Goal: Find contact information: Find contact information

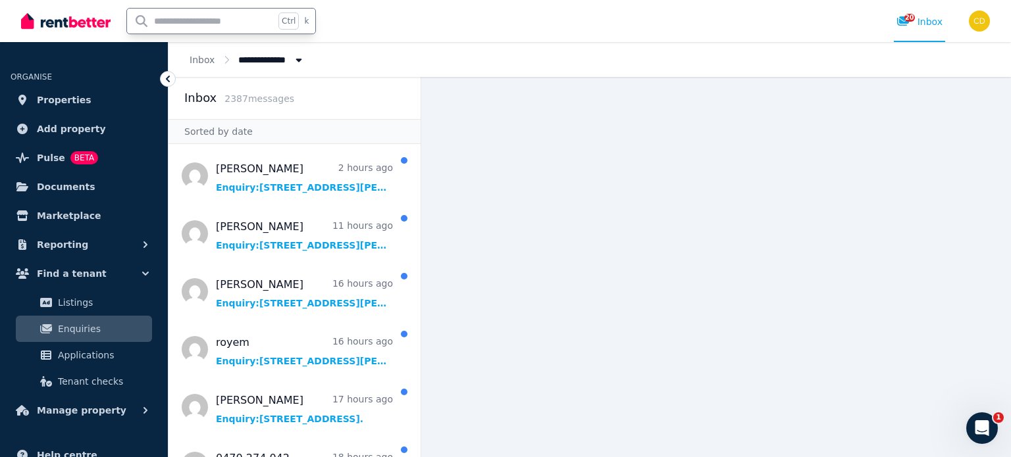
drag, startPoint x: 0, startPoint y: 0, endPoint x: 199, endPoint y: 20, distance: 199.8
click at [199, 20] on input "text" at bounding box center [200, 21] width 147 height 25
type input "*****"
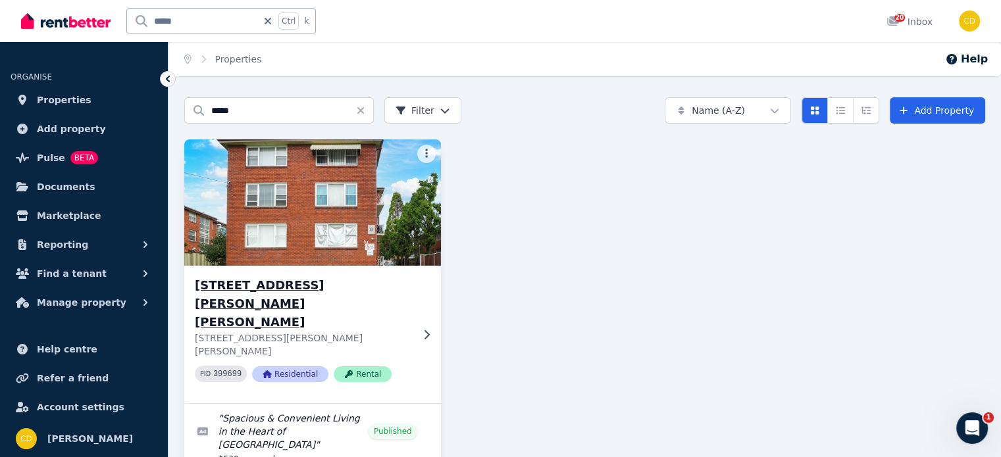
click at [282, 282] on h3 "[STREET_ADDRESS][PERSON_NAME][PERSON_NAME]" at bounding box center [303, 303] width 217 height 55
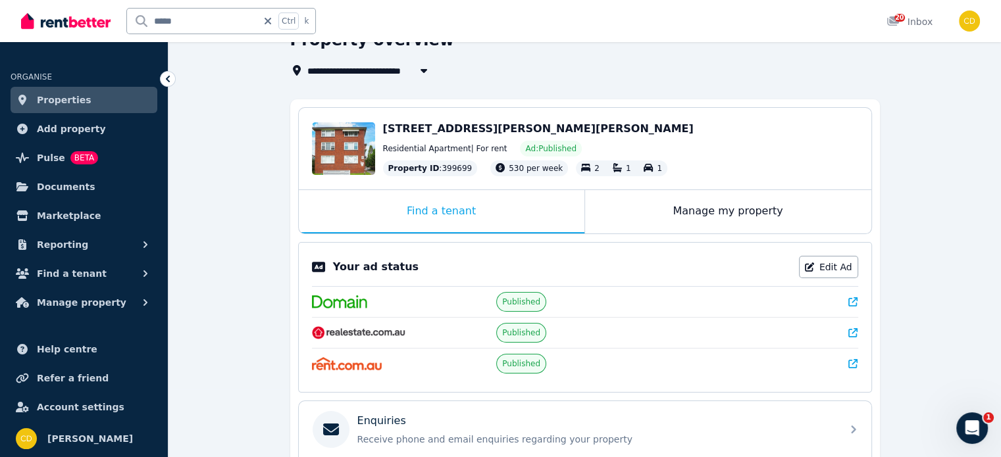
scroll to position [197, 0]
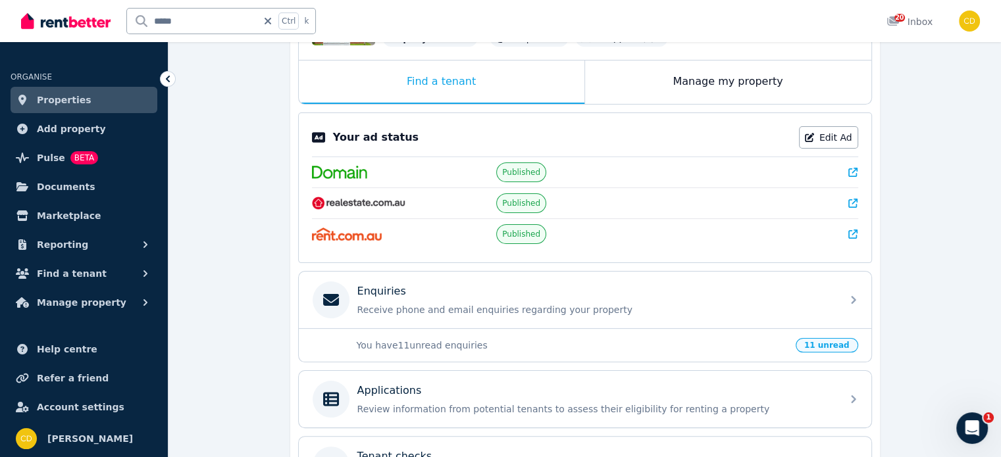
click at [853, 169] on icon at bounding box center [852, 172] width 9 height 9
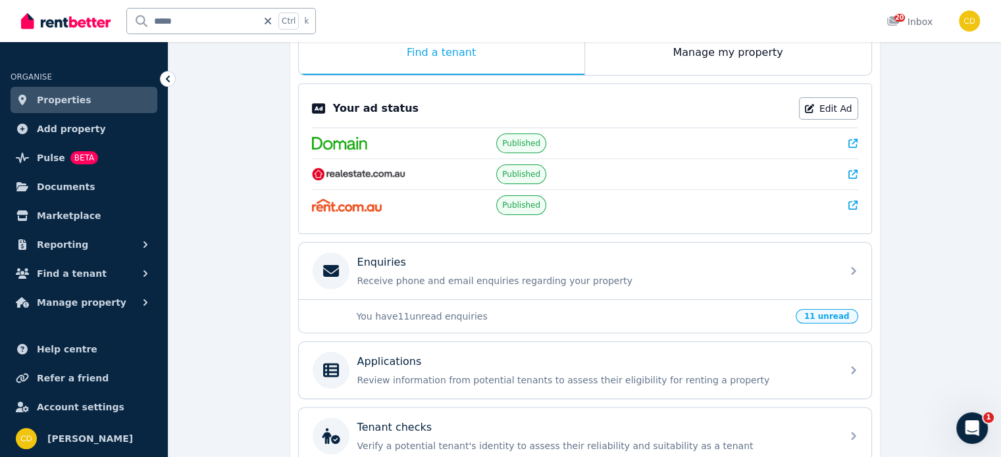
scroll to position [263, 0]
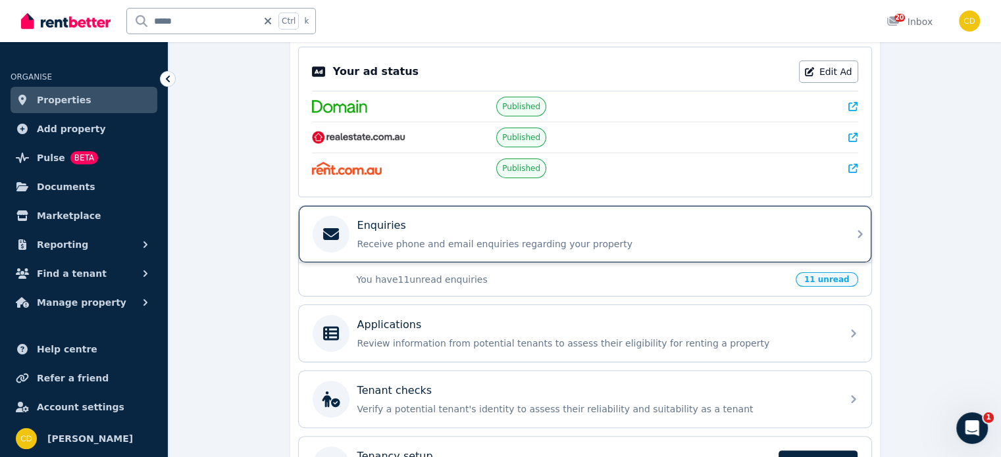
click at [473, 223] on div "Enquiries" at bounding box center [595, 226] width 477 height 16
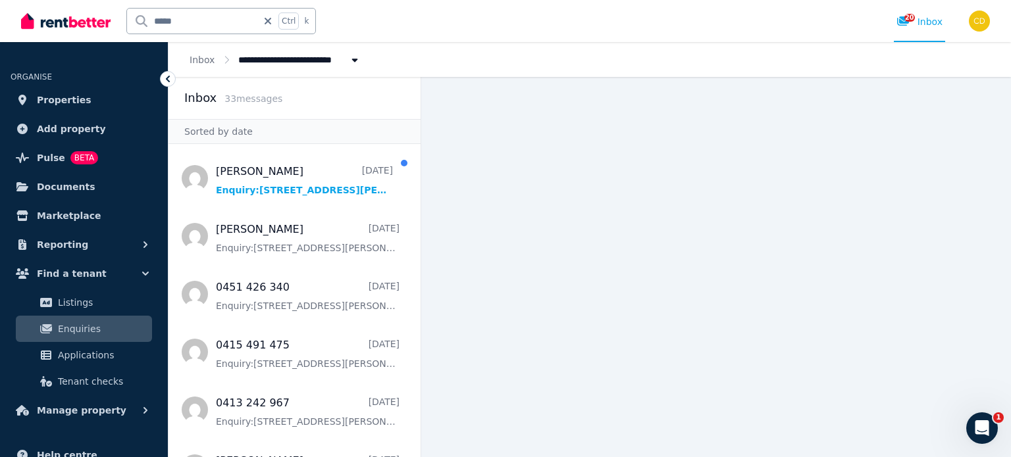
scroll to position [527, 0]
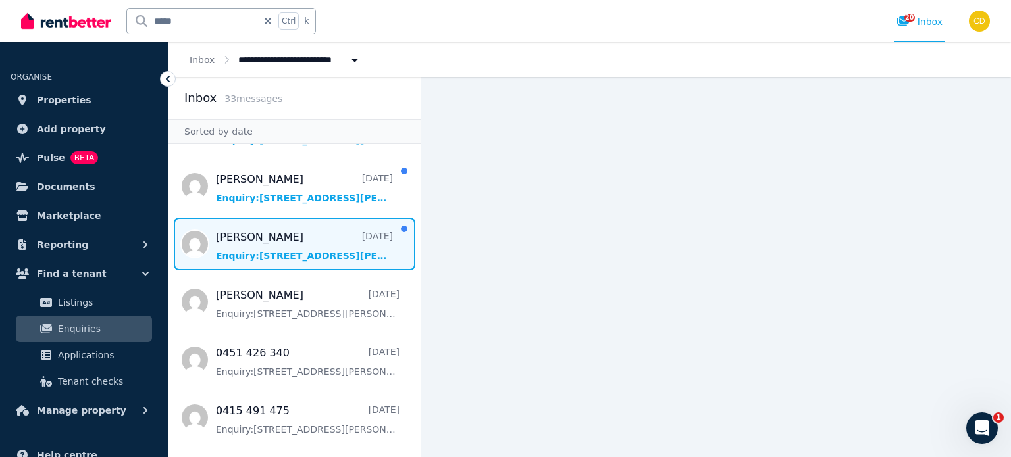
click at [336, 219] on span "Message list" at bounding box center [295, 244] width 252 height 53
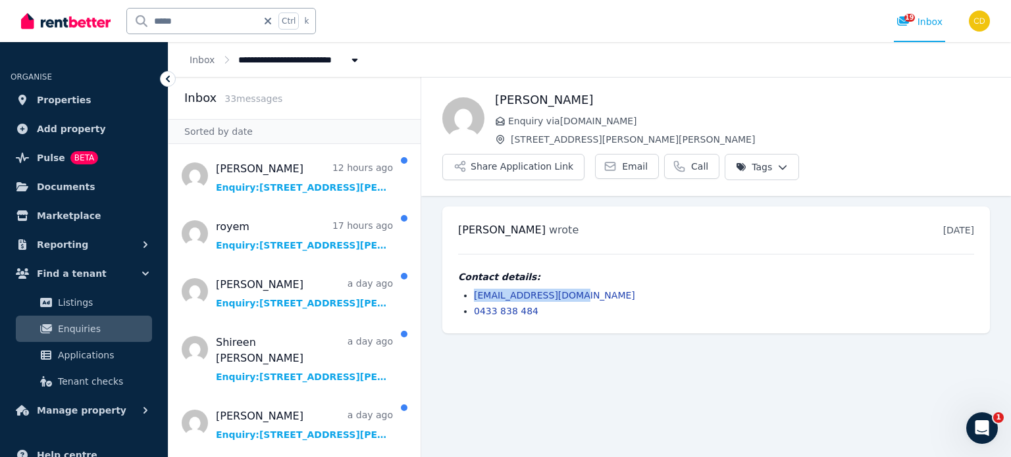
drag, startPoint x: 587, startPoint y: 265, endPoint x: 463, endPoint y: 263, distance: 123.8
click at [474, 289] on li "[EMAIL_ADDRESS][DOMAIN_NAME]" at bounding box center [724, 295] width 500 height 13
copy link "[EMAIL_ADDRESS][DOMAIN_NAME]"
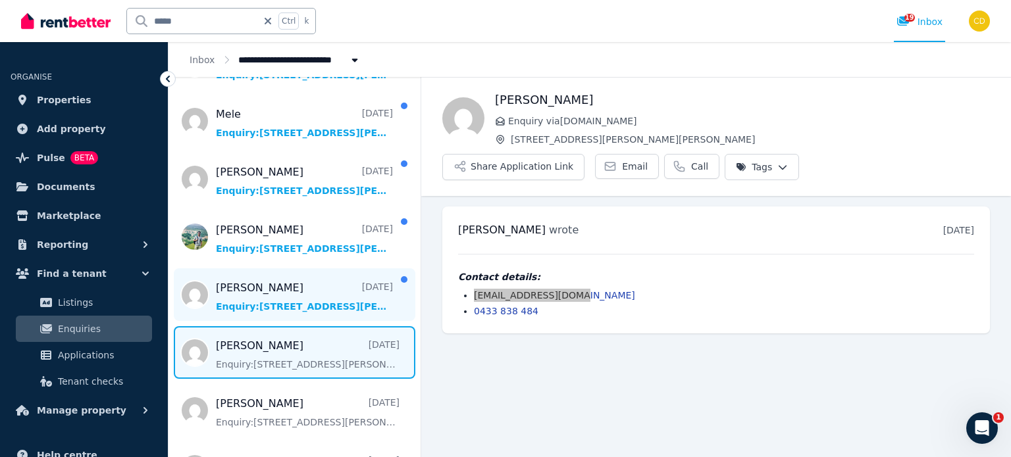
scroll to position [461, 0]
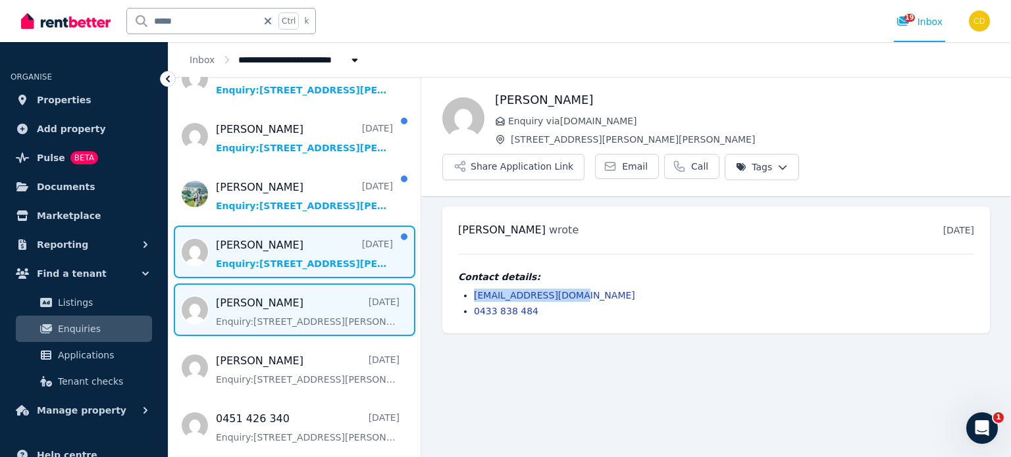
click at [314, 226] on span "Message list" at bounding box center [295, 252] width 252 height 53
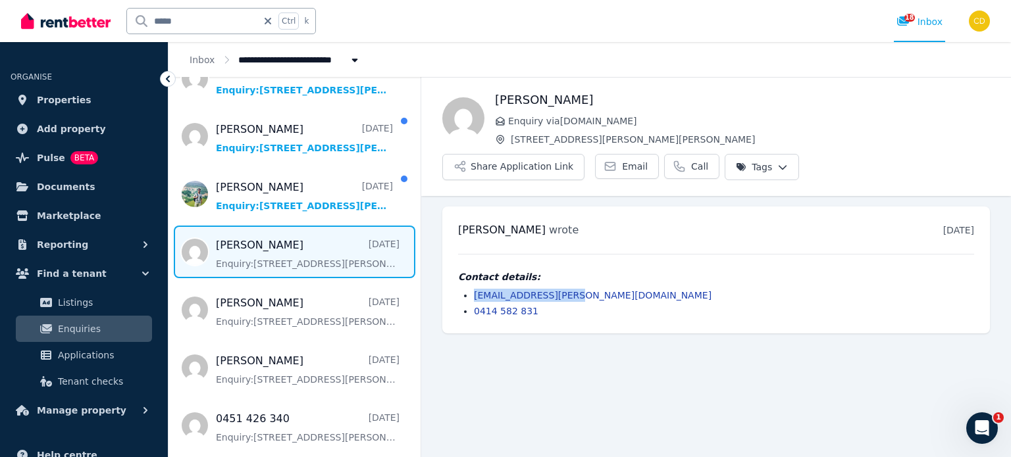
drag, startPoint x: 581, startPoint y: 260, endPoint x: 471, endPoint y: 263, distance: 110.0
click at [471, 289] on ul "[EMAIL_ADDRESS][PERSON_NAME][DOMAIN_NAME] 0414 582 831" at bounding box center [716, 303] width 516 height 29
copy link "[EMAIL_ADDRESS][PERSON_NAME][DOMAIN_NAME]"
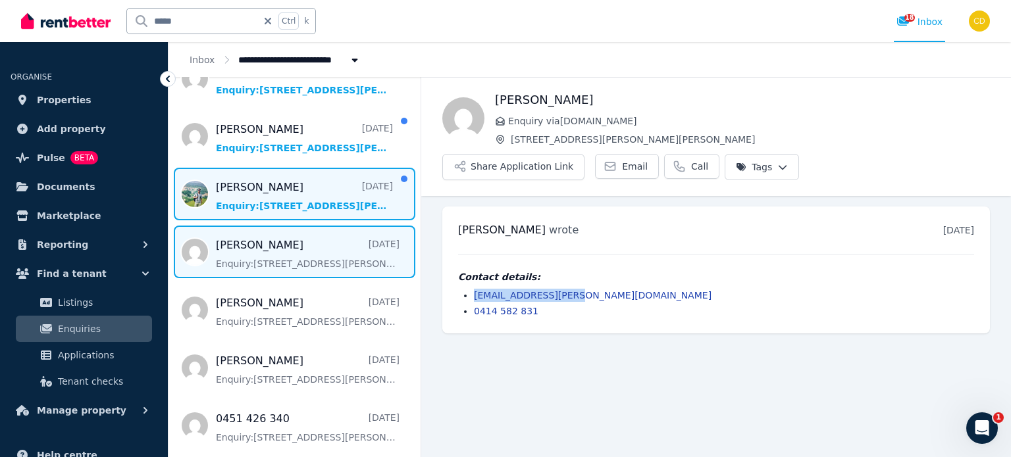
click at [276, 173] on span "Message list" at bounding box center [295, 194] width 252 height 53
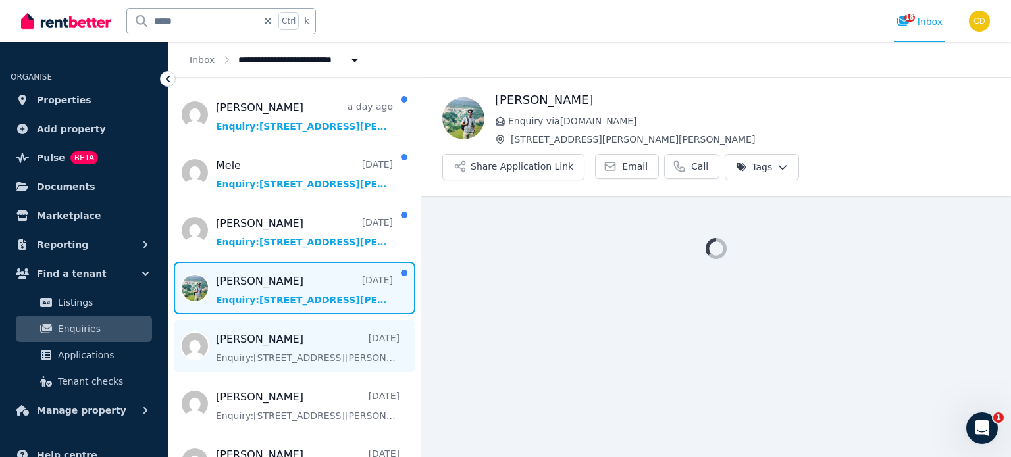
scroll to position [329, 0]
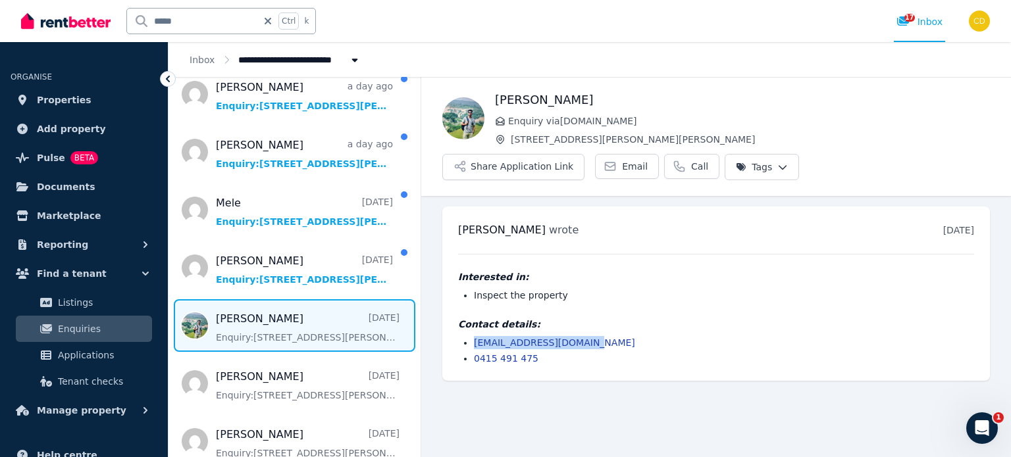
drag, startPoint x: 608, startPoint y: 311, endPoint x: 465, endPoint y: 309, distance: 142.9
click at [474, 336] on li "[EMAIL_ADDRESS][DOMAIN_NAME]" at bounding box center [724, 342] width 500 height 13
copy link "[EMAIL_ADDRESS][DOMAIN_NAME]"
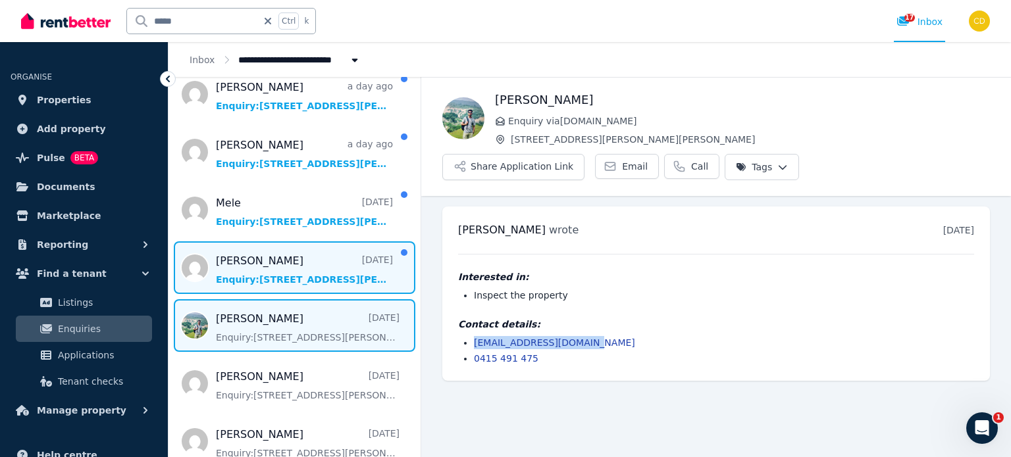
click at [308, 252] on span "Message list" at bounding box center [295, 268] width 252 height 53
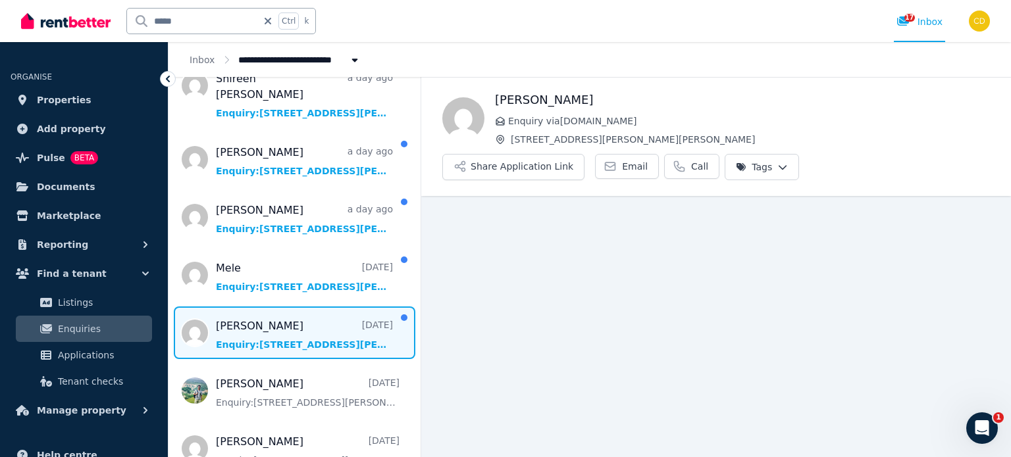
scroll to position [1, 0]
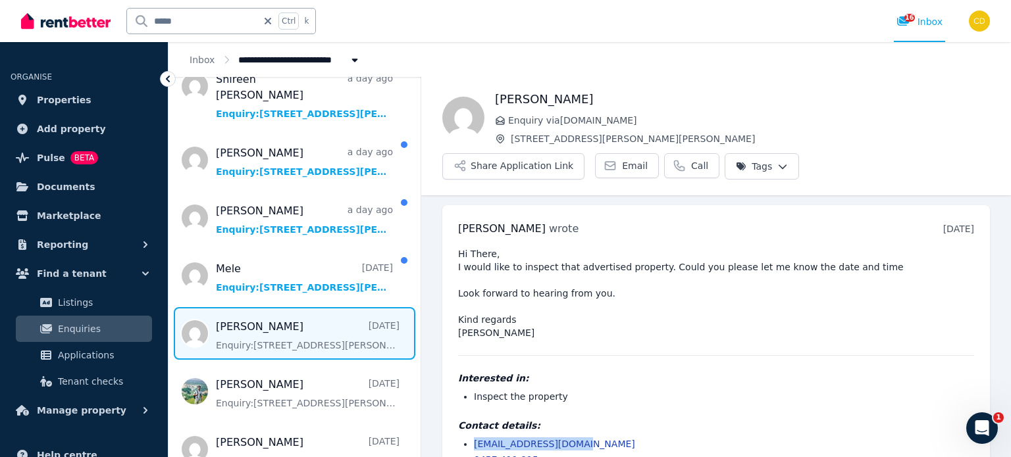
drag, startPoint x: 579, startPoint y: 403, endPoint x: 470, endPoint y: 405, distance: 109.3
click at [469, 438] on ul "[EMAIL_ADDRESS][DOMAIN_NAME] 0457 411 915" at bounding box center [716, 452] width 516 height 29
copy link "[EMAIL_ADDRESS][DOMAIN_NAME]"
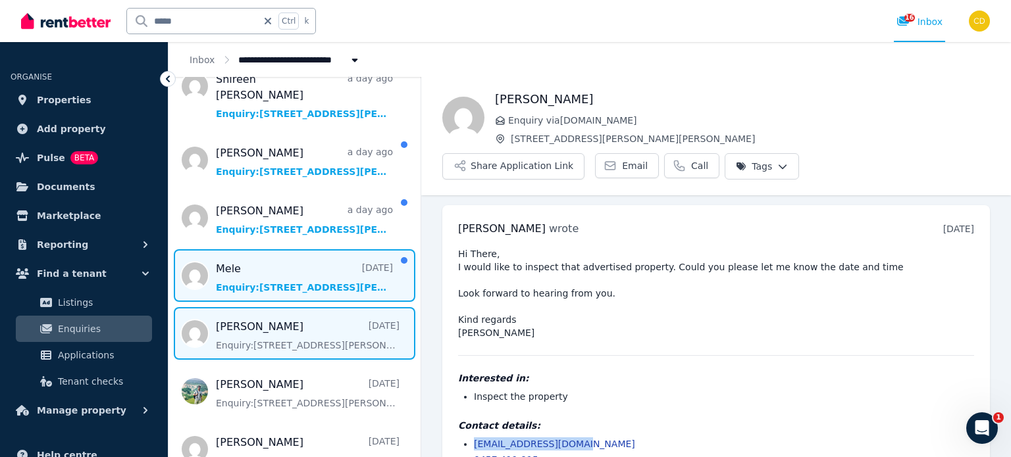
click at [296, 249] on span "Message list" at bounding box center [295, 275] width 252 height 53
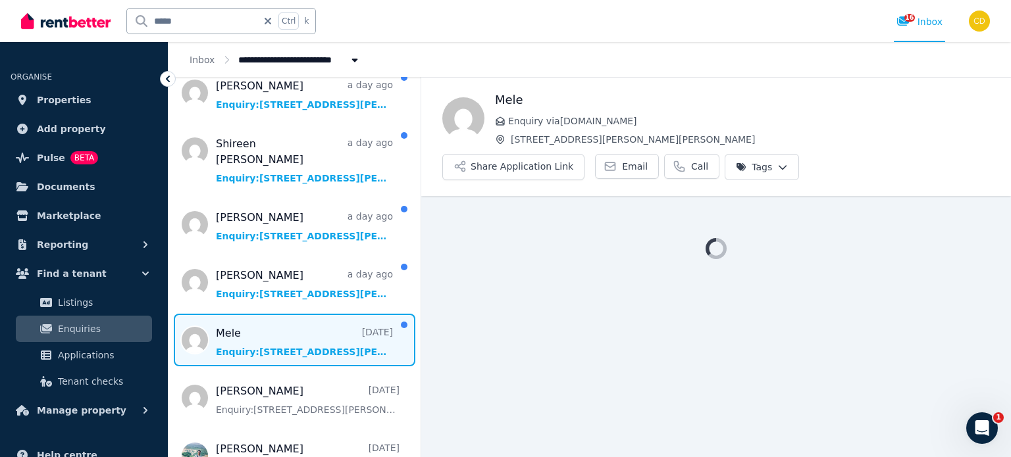
scroll to position [197, 0]
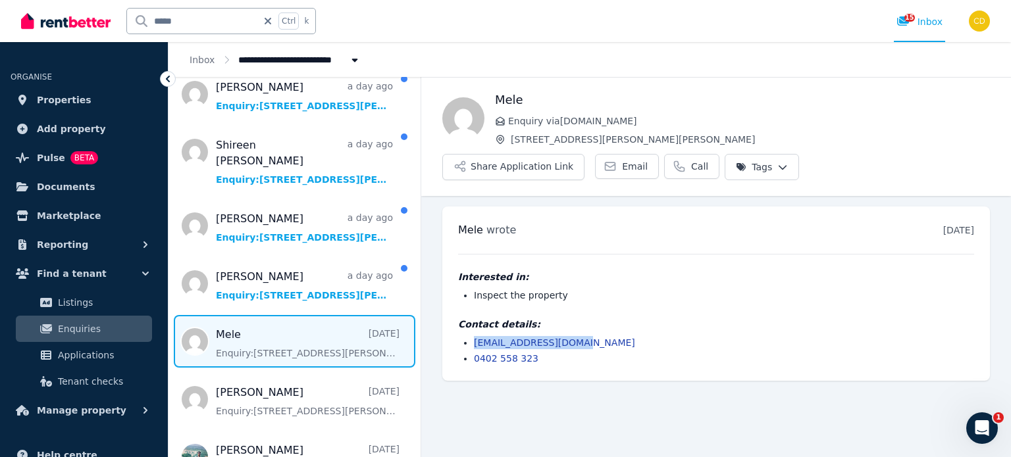
drag, startPoint x: 588, startPoint y: 307, endPoint x: 465, endPoint y: 310, distance: 123.1
click at [474, 336] on li "[EMAIL_ADDRESS][DOMAIN_NAME]" at bounding box center [724, 342] width 500 height 13
copy link "[EMAIL_ADDRESS][DOMAIN_NAME]"
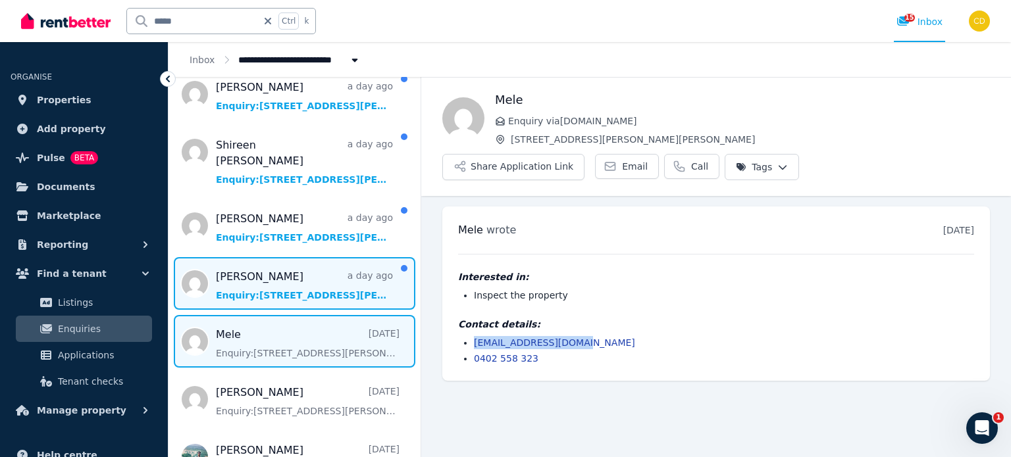
click at [253, 272] on span "Message list" at bounding box center [295, 283] width 252 height 53
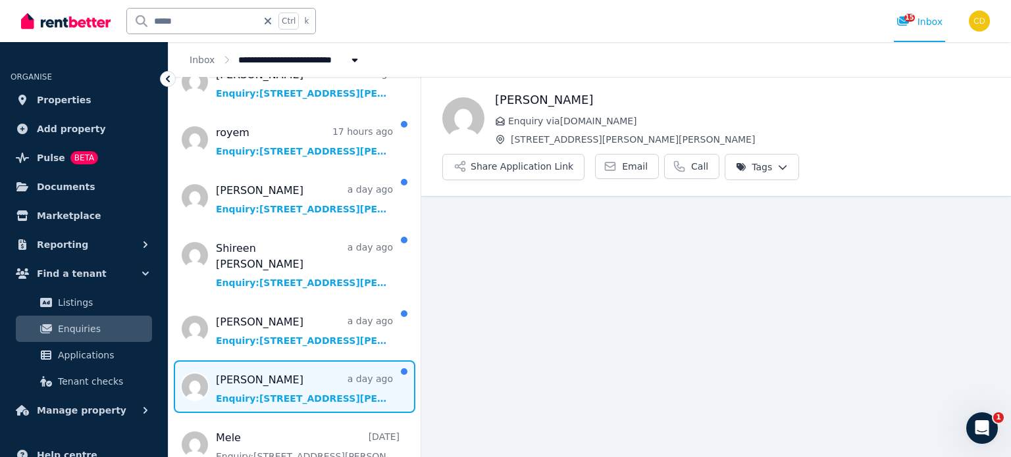
scroll to position [66, 0]
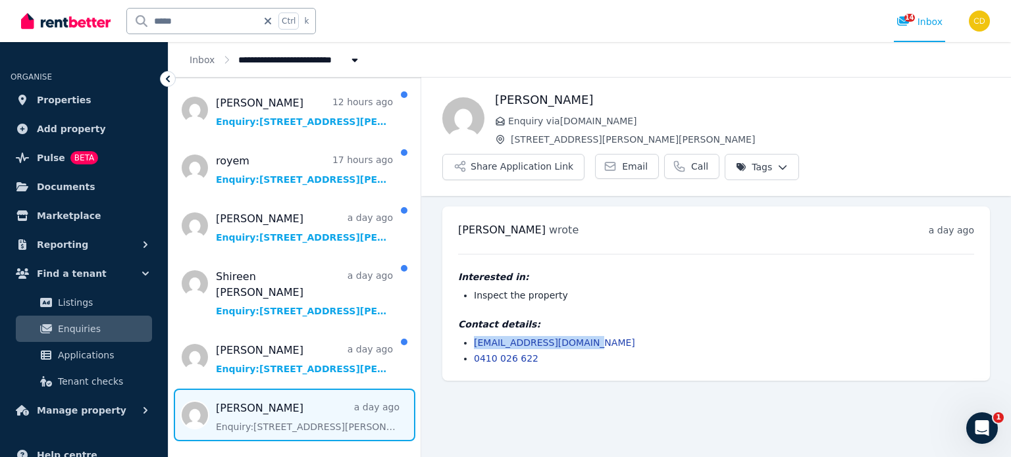
drag, startPoint x: 600, startPoint y: 304, endPoint x: 470, endPoint y: 311, distance: 130.5
click at [470, 336] on ul "[EMAIL_ADDRESS][DOMAIN_NAME] 0410 026 622" at bounding box center [716, 350] width 516 height 29
copy link "[EMAIL_ADDRESS][DOMAIN_NAME]"
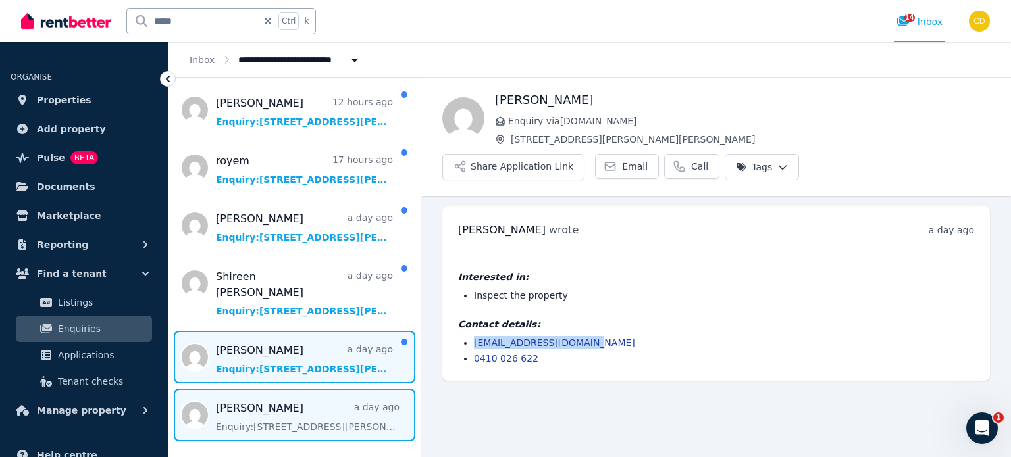
click at [298, 338] on span "Message list" at bounding box center [295, 357] width 252 height 53
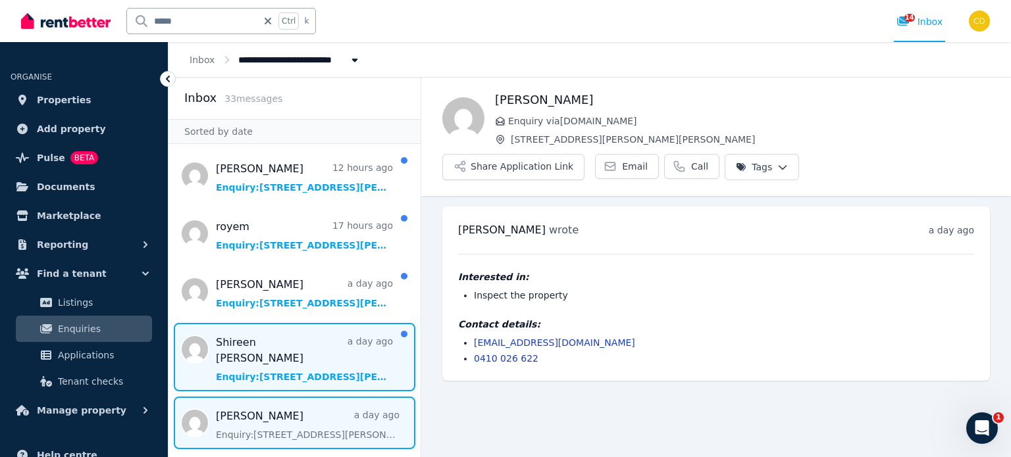
click at [334, 342] on span "Message list" at bounding box center [295, 357] width 252 height 68
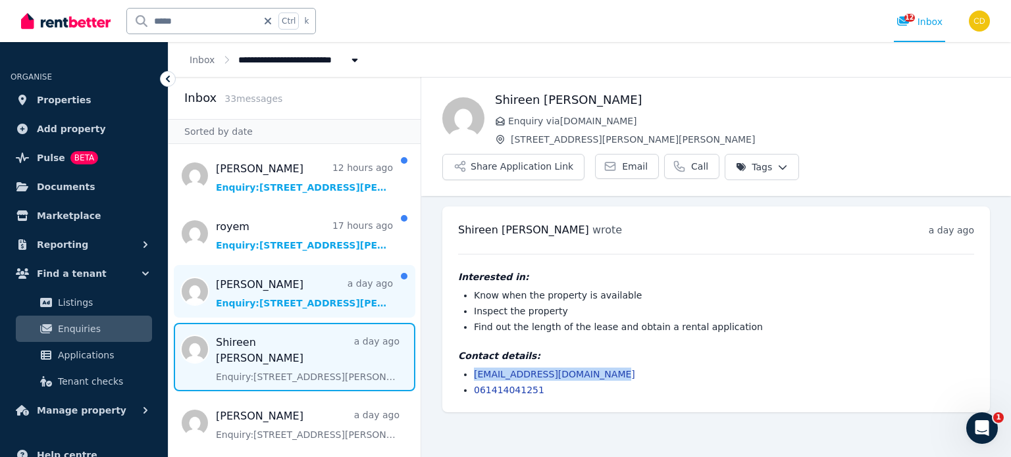
drag, startPoint x: 610, startPoint y: 333, endPoint x: 328, endPoint y: 291, distance: 284.8
click at [460, 368] on ul "[EMAIL_ADDRESS][DOMAIN_NAME] 061414041251" at bounding box center [716, 382] width 516 height 29
copy link "[EMAIL_ADDRESS][DOMAIN_NAME]"
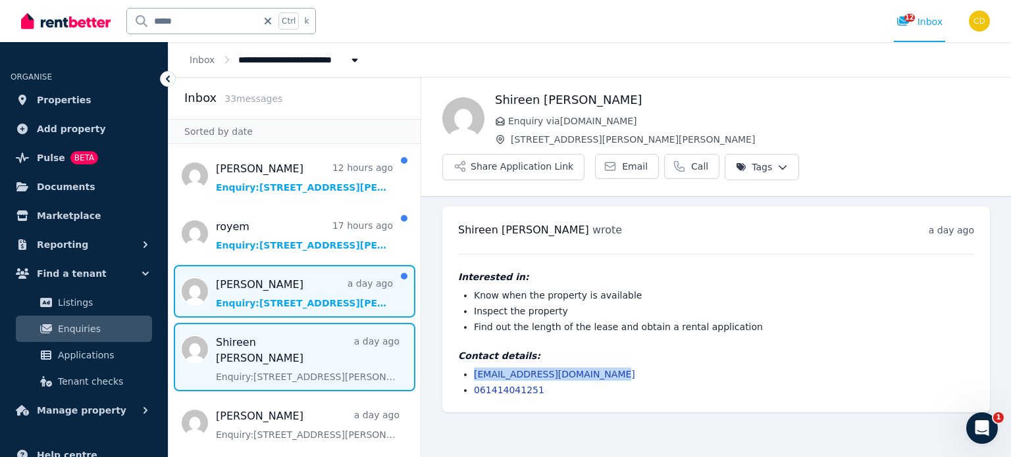
click at [292, 284] on span "Message list" at bounding box center [295, 291] width 252 height 53
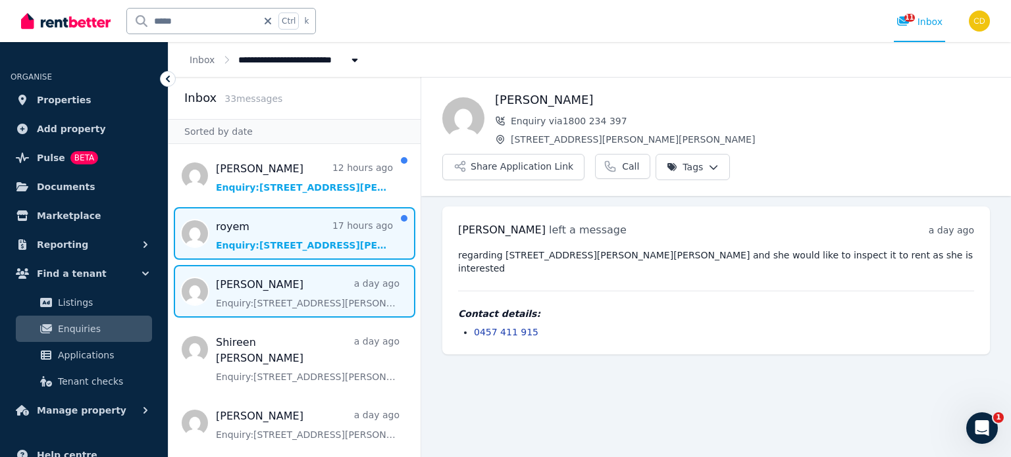
click at [265, 230] on span "Message list" at bounding box center [295, 233] width 252 height 53
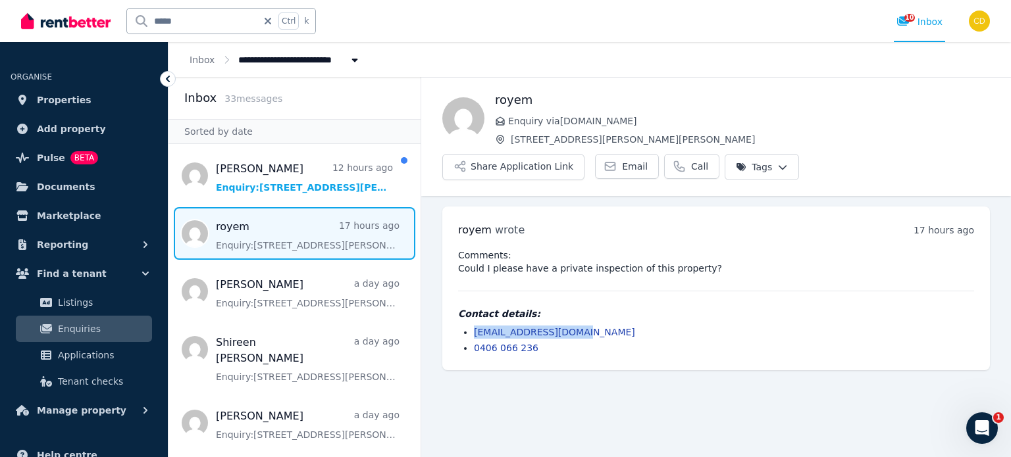
drag, startPoint x: 574, startPoint y: 297, endPoint x: 472, endPoint y: 300, distance: 102.1
click at [472, 326] on ul "[EMAIL_ADDRESS][DOMAIN_NAME] 0406 066 236" at bounding box center [716, 340] width 516 height 29
copy link "[EMAIL_ADDRESS][DOMAIN_NAME]"
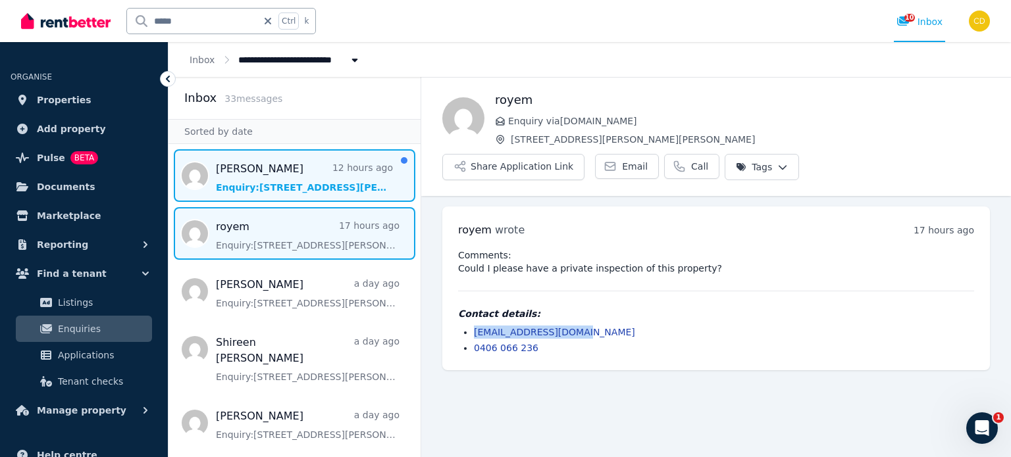
click at [261, 165] on span "Message list" at bounding box center [295, 175] width 252 height 53
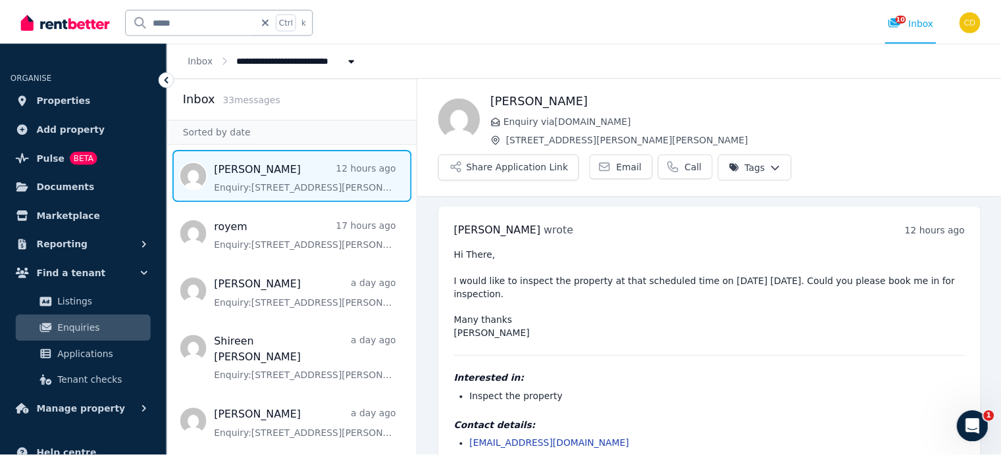
scroll to position [1, 0]
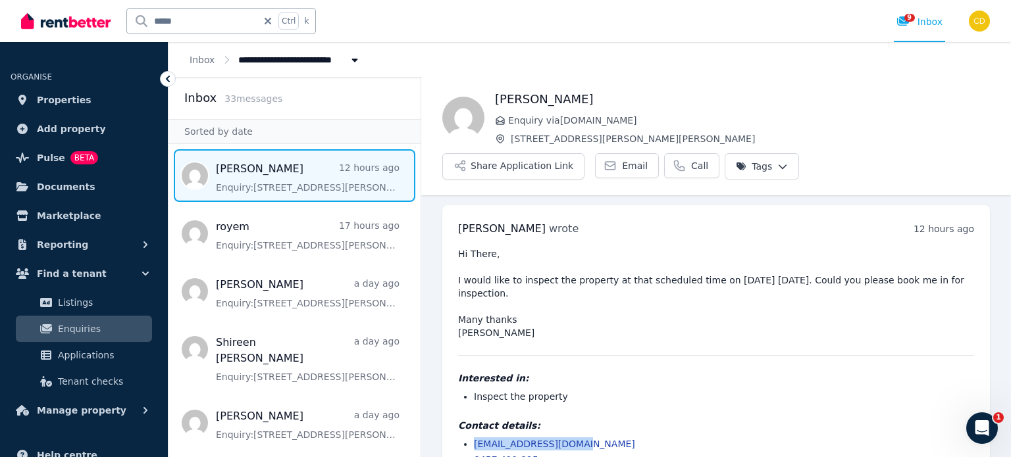
drag, startPoint x: 572, startPoint y: 407, endPoint x: 453, endPoint y: 404, distance: 119.2
click at [448, 407] on div "[PERSON_NAME] wrote 12 hours ago 10:27 pm [DATE][DATE] Hi There, I would like t…" at bounding box center [716, 343] width 548 height 277
copy link "[EMAIL_ADDRESS][DOMAIN_NAME]"
click at [632, 336] on div "Hi There, I would like to inspect the property at that scheduled time on [DATE]…" at bounding box center [716, 356] width 516 height 219
click at [187, 21] on input "*****" at bounding box center [192, 21] width 130 height 25
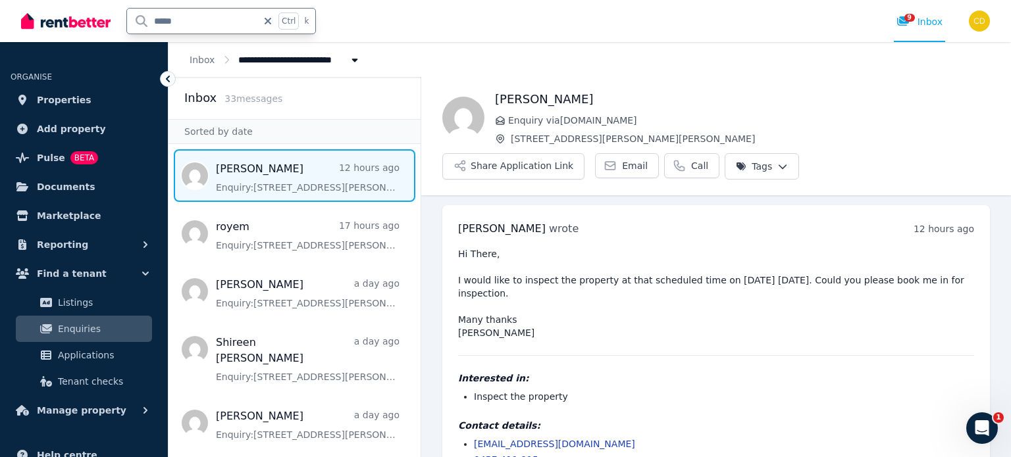
type input "******"
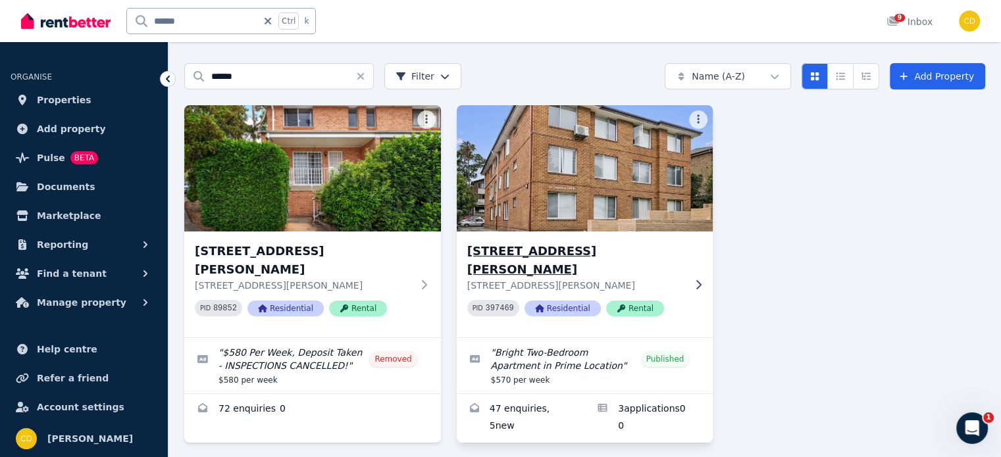
scroll to position [61, 0]
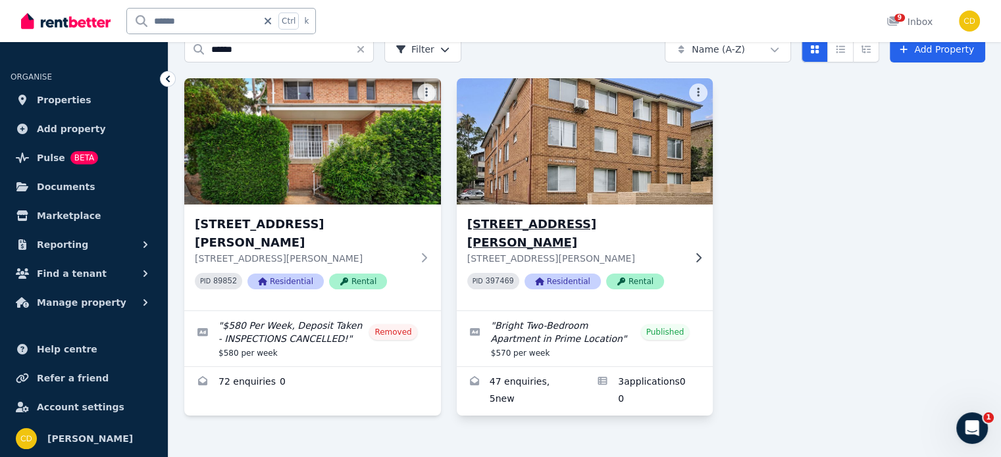
click at [592, 230] on h3 "[STREET_ADDRESS][PERSON_NAME]" at bounding box center [575, 233] width 217 height 37
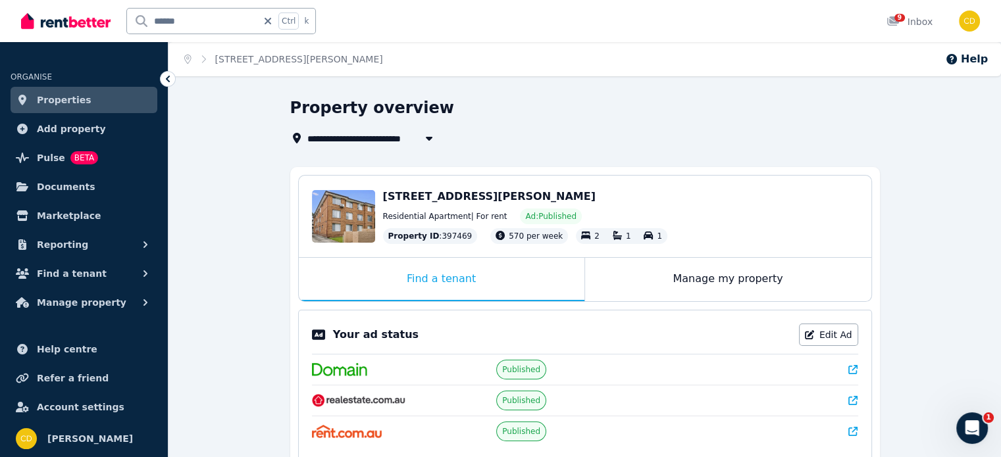
click at [856, 372] on icon at bounding box center [852, 369] width 9 height 9
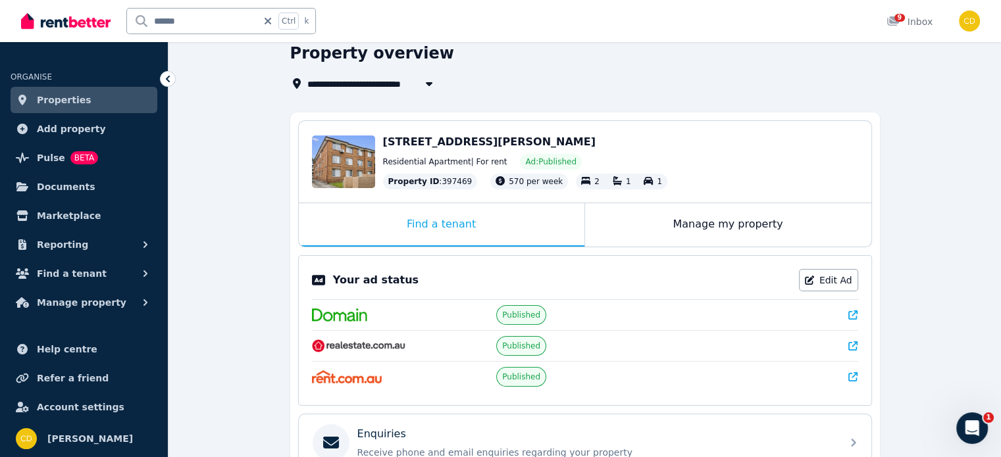
scroll to position [197, 0]
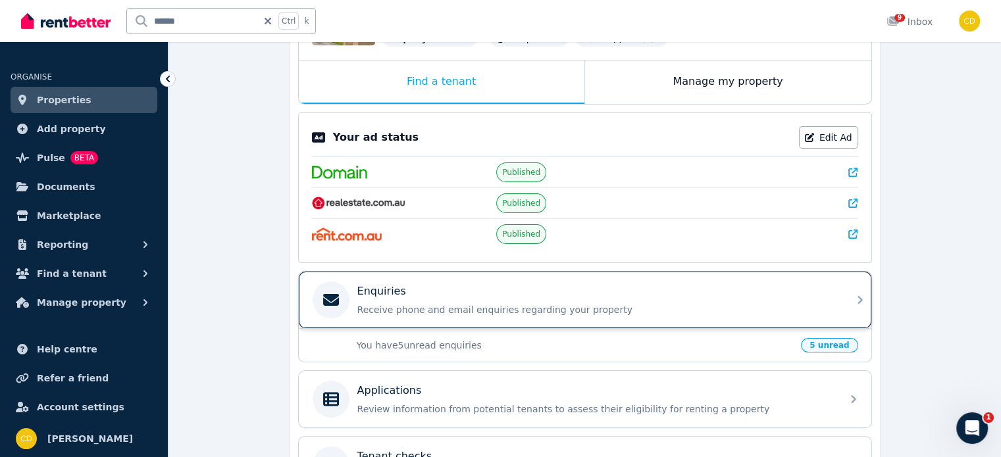
click at [439, 272] on div "Enquiries Receive phone and email enquiries regarding your property" at bounding box center [585, 300] width 573 height 57
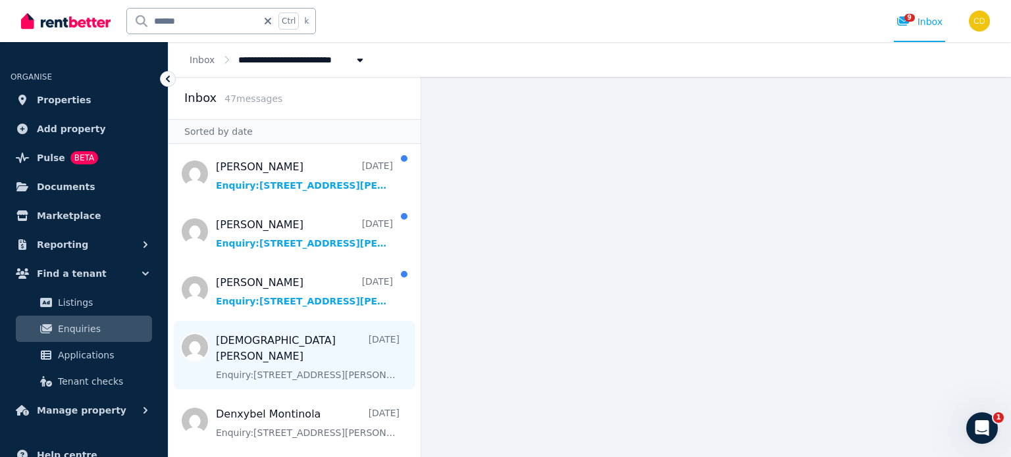
scroll to position [132, 0]
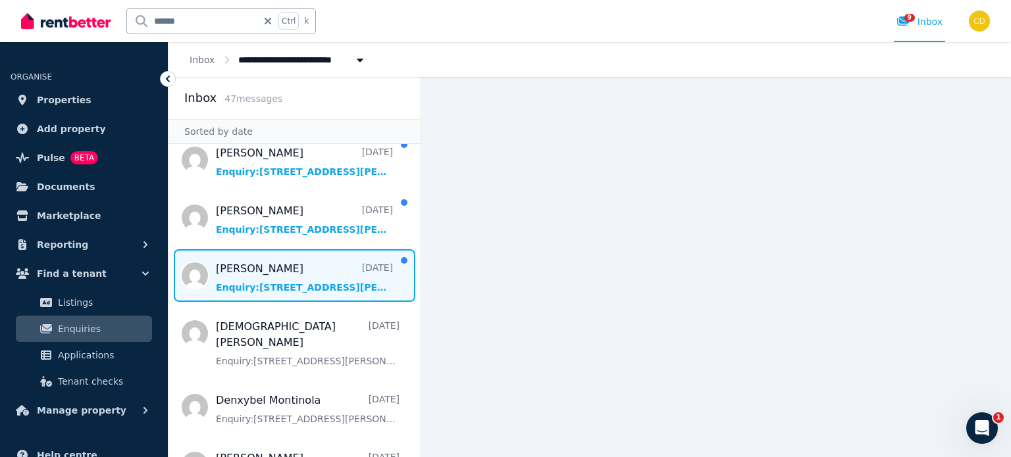
click at [349, 251] on span "Message list" at bounding box center [295, 275] width 252 height 53
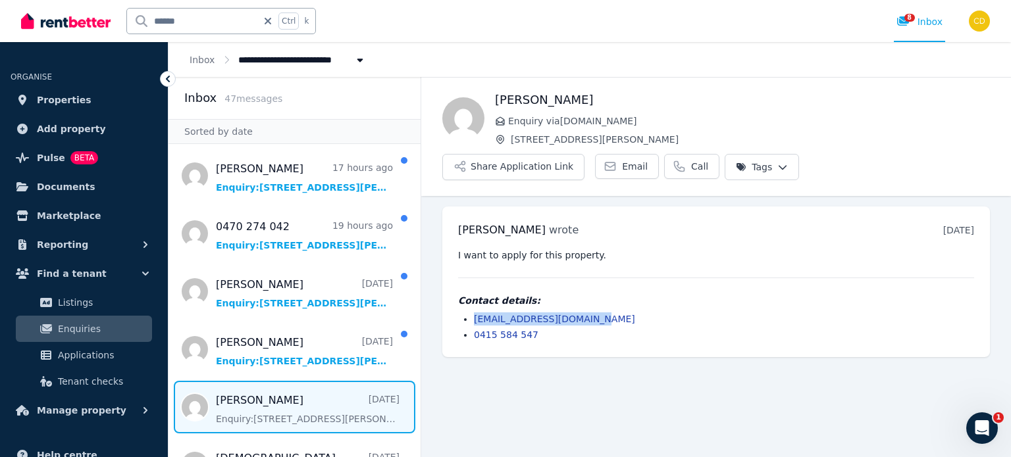
drag, startPoint x: 595, startPoint y: 278, endPoint x: 461, endPoint y: 280, distance: 134.3
click at [461, 313] on ul "[EMAIL_ADDRESS][DOMAIN_NAME] 0415 584 547" at bounding box center [716, 327] width 516 height 29
copy link "[EMAIL_ADDRESS][DOMAIN_NAME]"
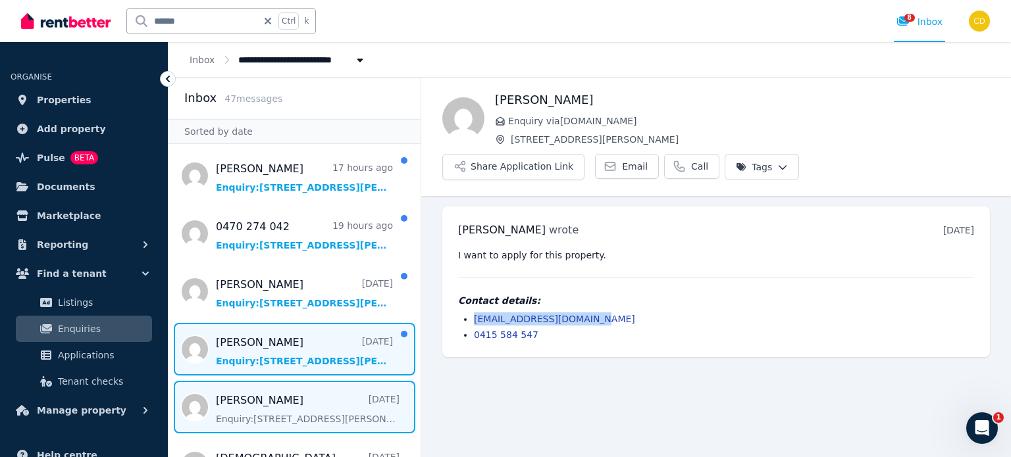
click at [328, 327] on span "Message list" at bounding box center [295, 349] width 252 height 53
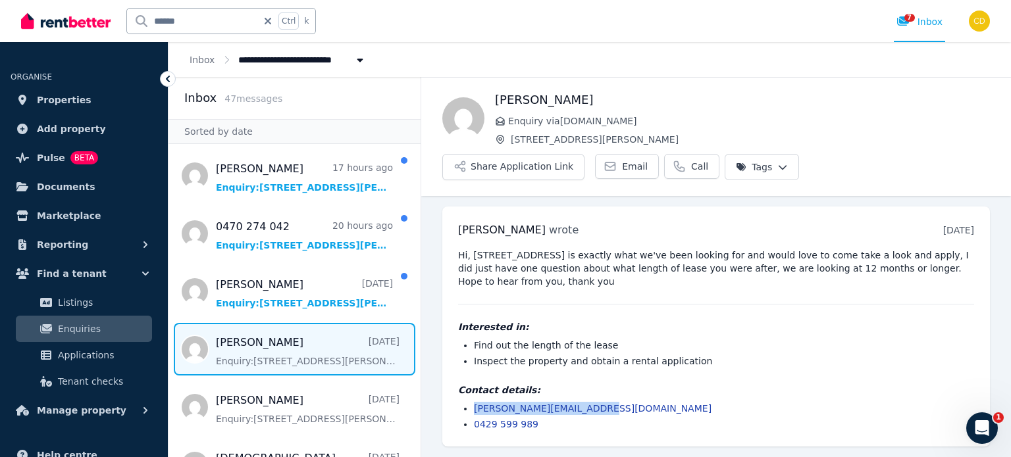
drag, startPoint x: 594, startPoint y: 360, endPoint x: 469, endPoint y: 355, distance: 125.2
click at [469, 402] on ul "[PERSON_NAME][EMAIL_ADDRESS][DOMAIN_NAME] 0429 599 989" at bounding box center [716, 416] width 516 height 29
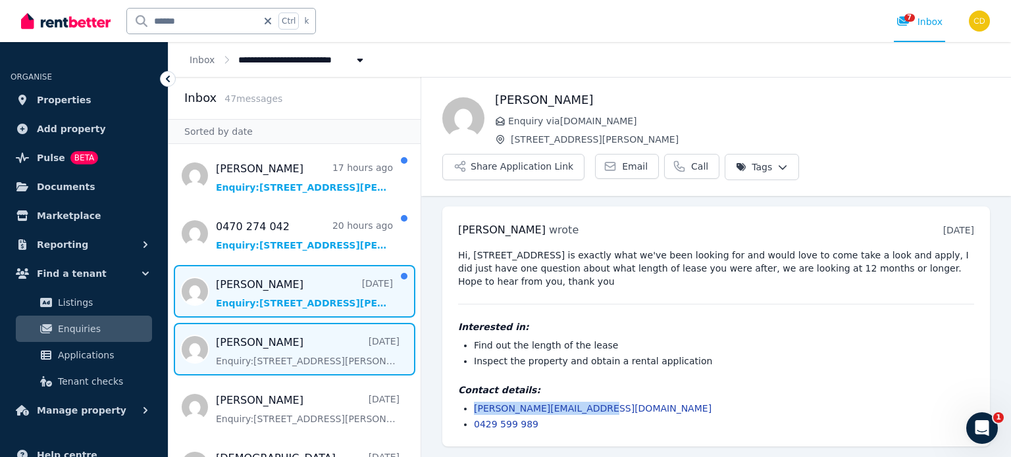
click at [264, 282] on span "Message list" at bounding box center [295, 291] width 252 height 53
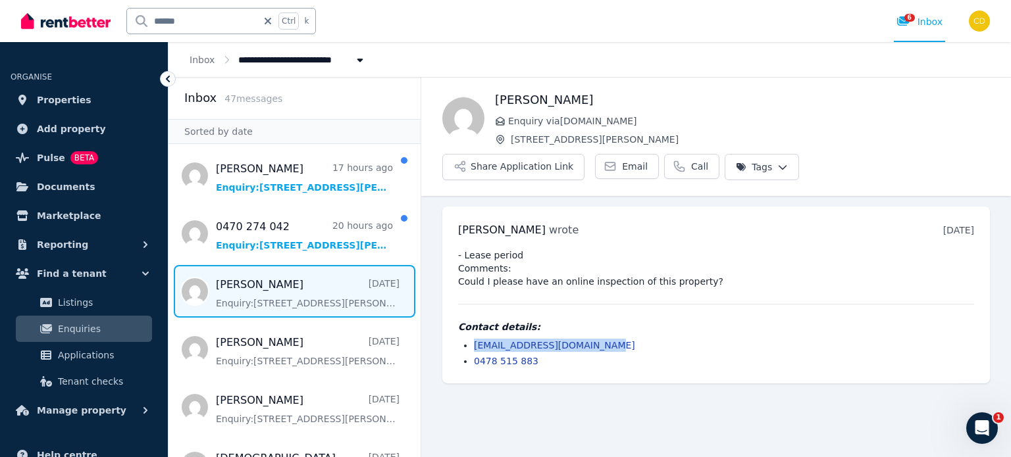
drag, startPoint x: 611, startPoint y: 307, endPoint x: 472, endPoint y: 313, distance: 139.0
click at [472, 339] on ul "[EMAIL_ADDRESS][DOMAIN_NAME] 0478 515 883" at bounding box center [716, 353] width 516 height 29
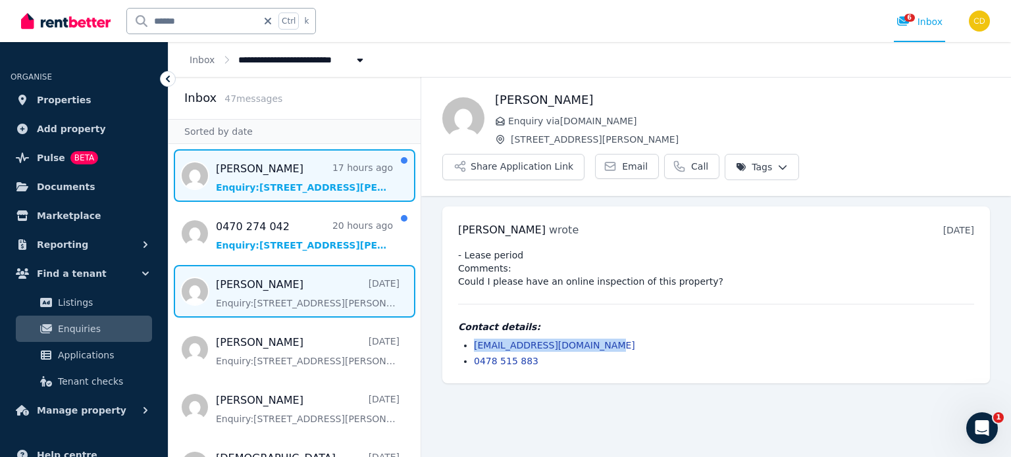
click at [296, 166] on span "Message list" at bounding box center [295, 175] width 252 height 53
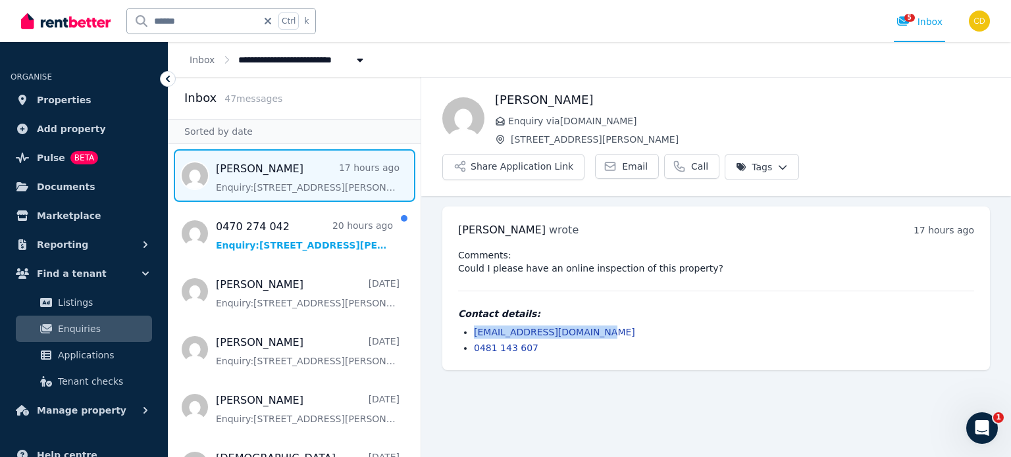
drag, startPoint x: 627, startPoint y: 292, endPoint x: 471, endPoint y: 300, distance: 155.5
click at [471, 326] on ul "[EMAIL_ADDRESS][DOMAIN_NAME] 0481 143 607" at bounding box center [716, 340] width 516 height 29
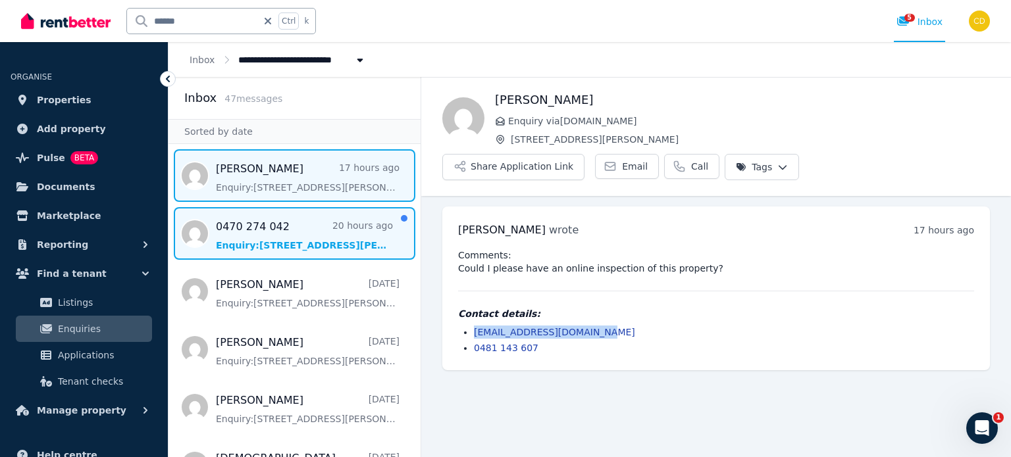
click at [306, 227] on span "Message list" at bounding box center [295, 233] width 252 height 53
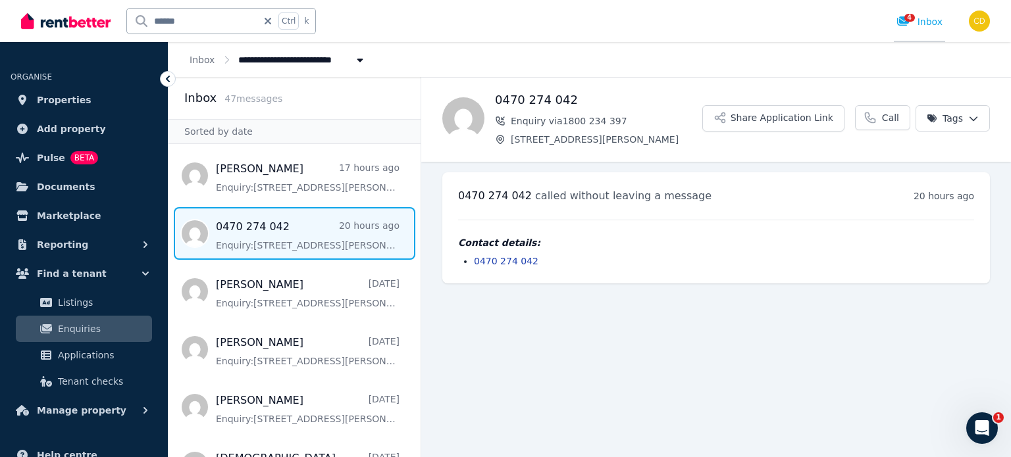
click at [920, 21] on div "4 Inbox" at bounding box center [919, 21] width 46 height 13
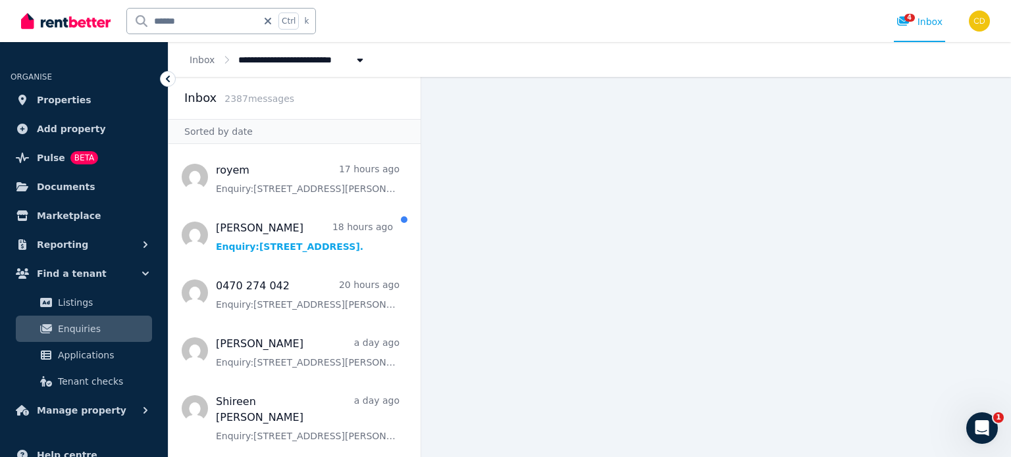
scroll to position [197, 0]
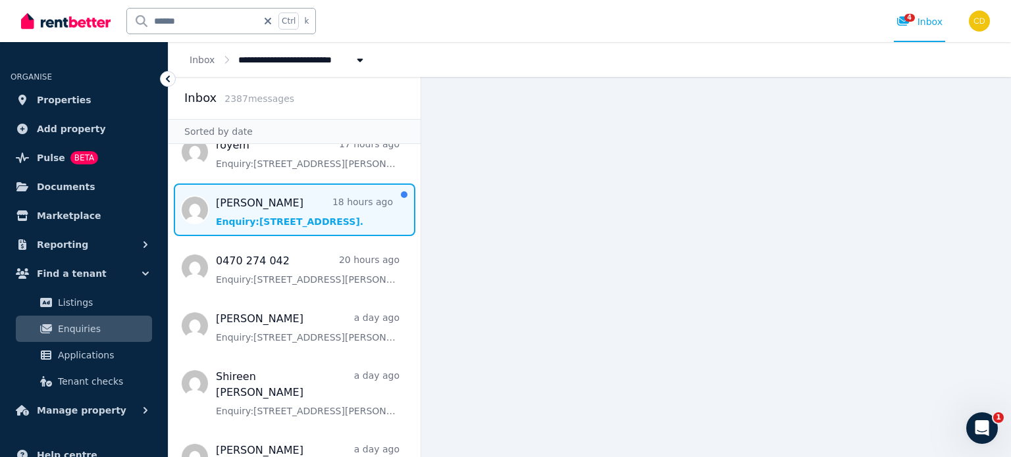
click at [309, 205] on span "Message list" at bounding box center [295, 210] width 252 height 53
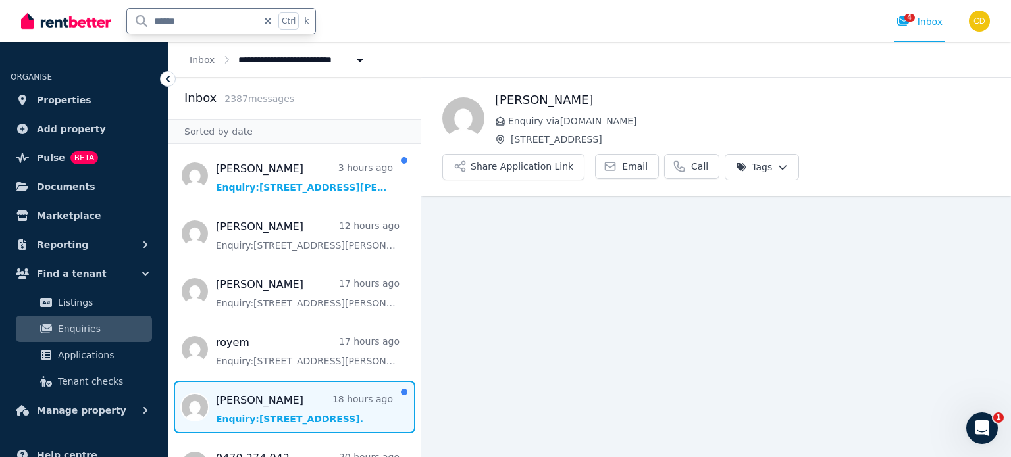
drag, startPoint x: 196, startPoint y: 24, endPoint x: 118, endPoint y: 13, distance: 79.2
click at [118, 13] on div "****** Ctrl k" at bounding box center [171, 21] width 301 height 42
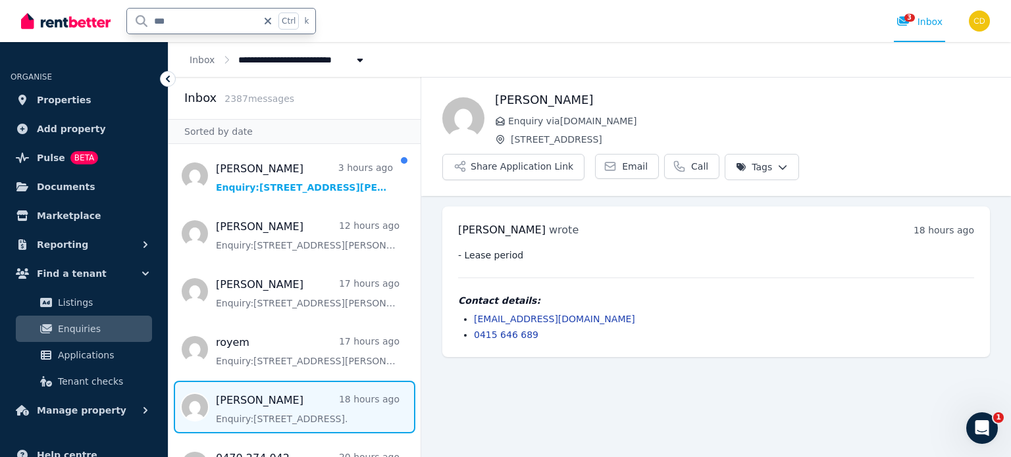
type input "****"
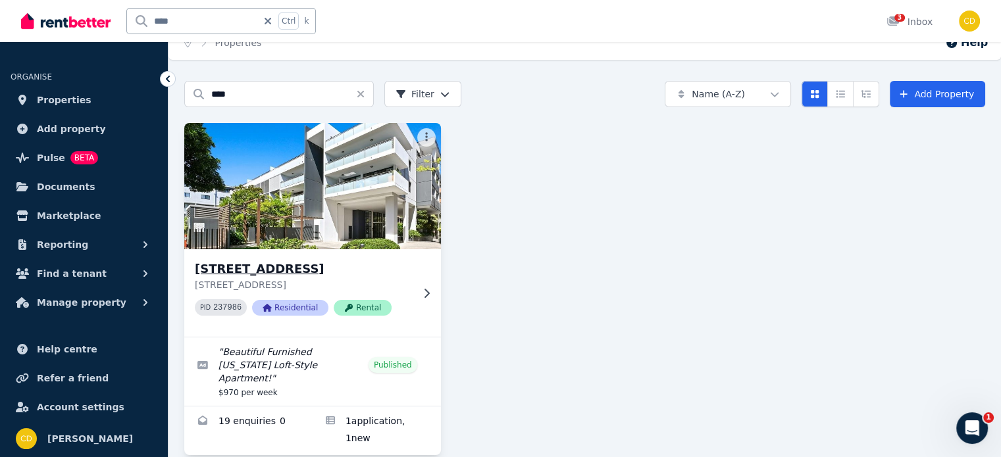
scroll to position [24, 0]
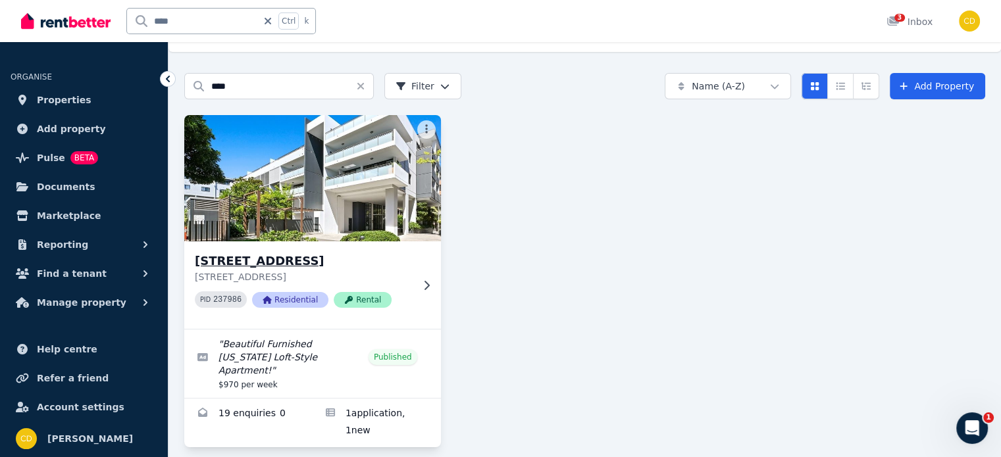
click at [379, 238] on img at bounding box center [312, 178] width 269 height 133
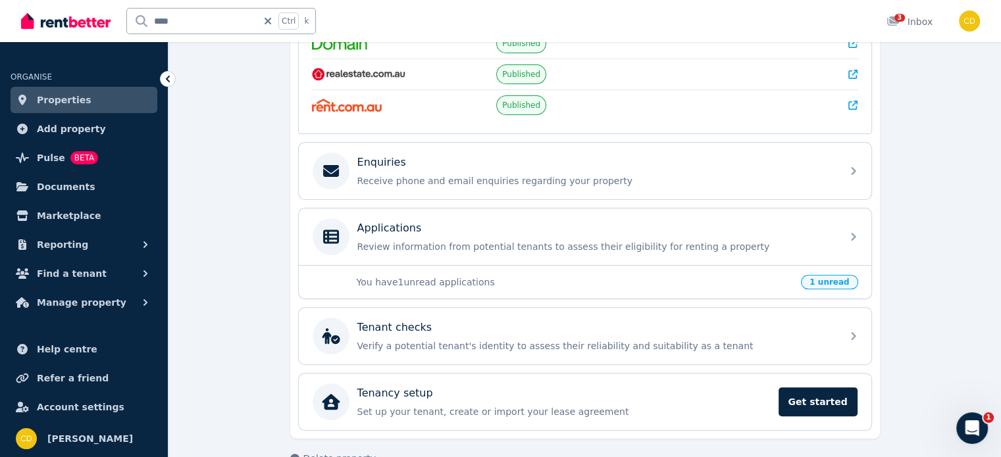
scroll to position [329, 0]
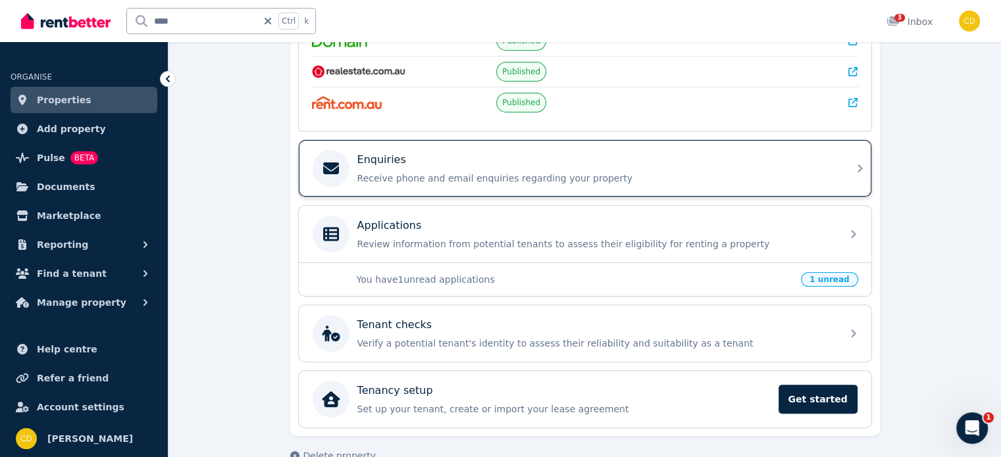
click at [534, 172] on p "Receive phone and email enquiries regarding your property" at bounding box center [595, 178] width 477 height 13
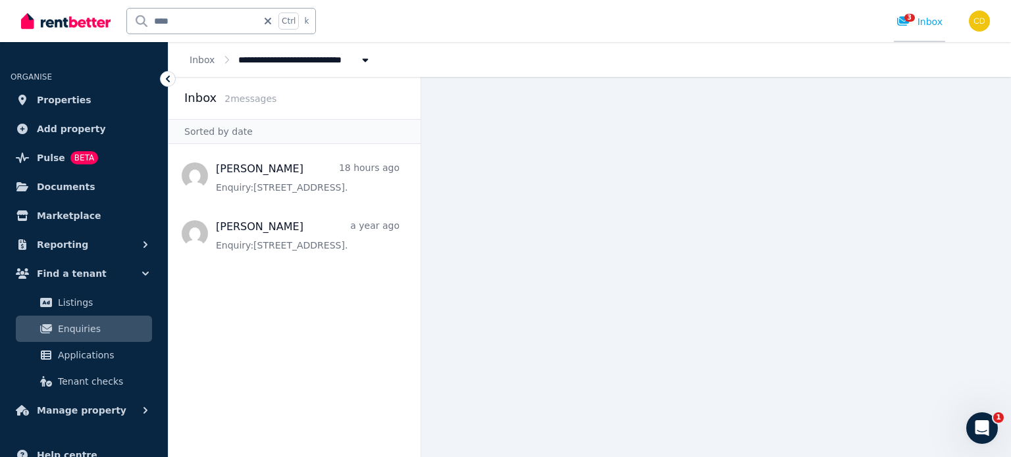
click at [904, 22] on icon at bounding box center [902, 21] width 13 height 11
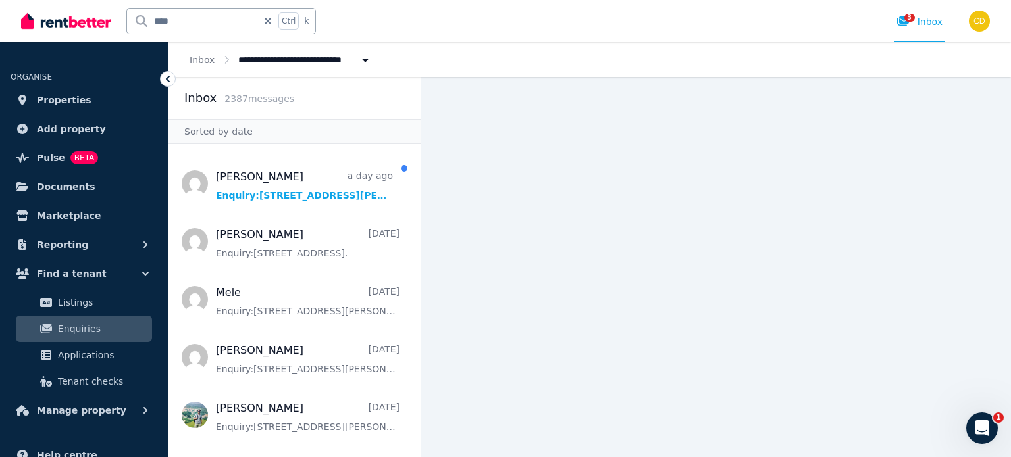
scroll to position [592, 0]
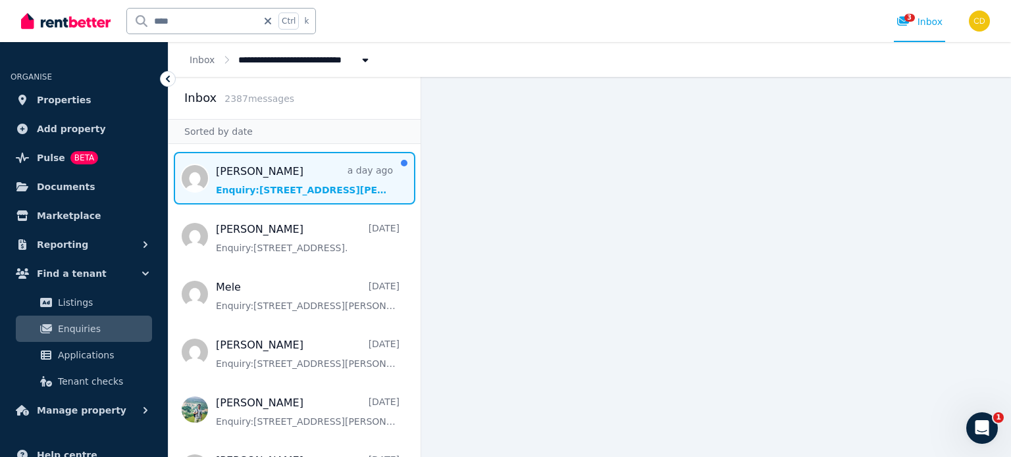
click at [296, 158] on span "Message list" at bounding box center [295, 178] width 252 height 53
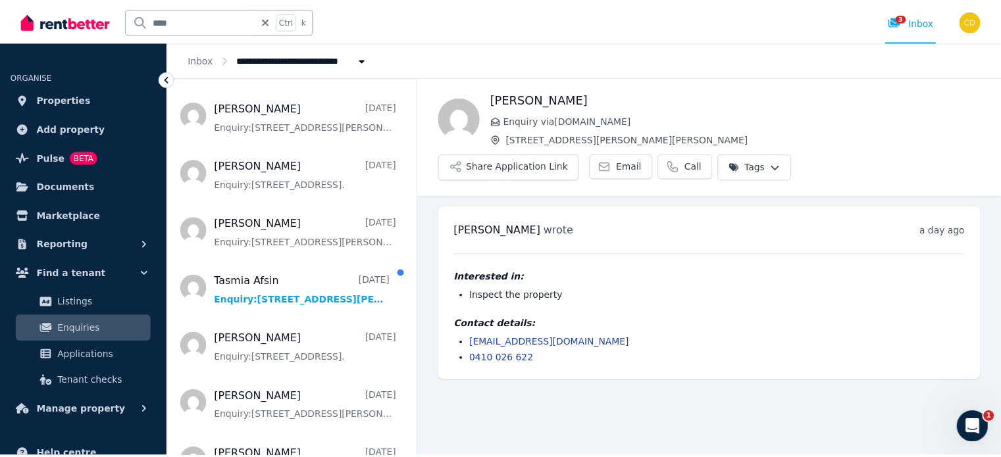
scroll to position [1316, 0]
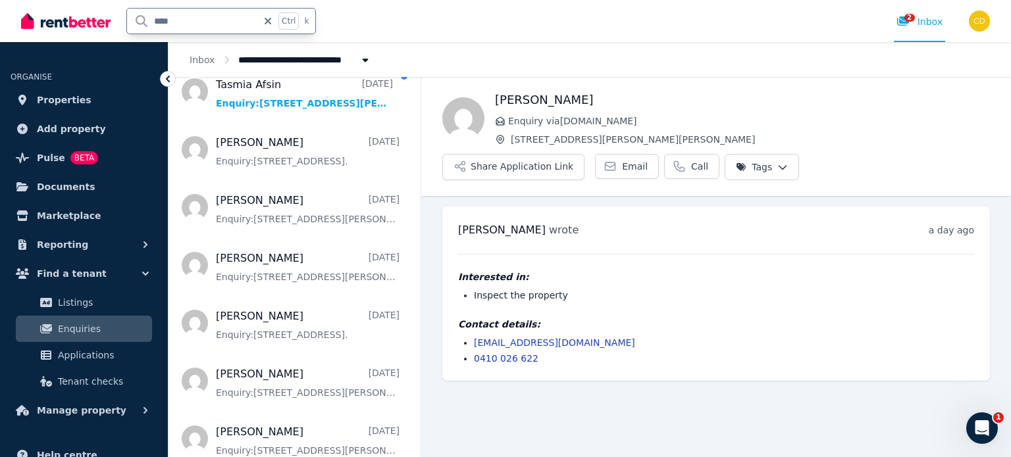
click at [213, 20] on input "****" at bounding box center [192, 21] width 130 height 25
type input "********"
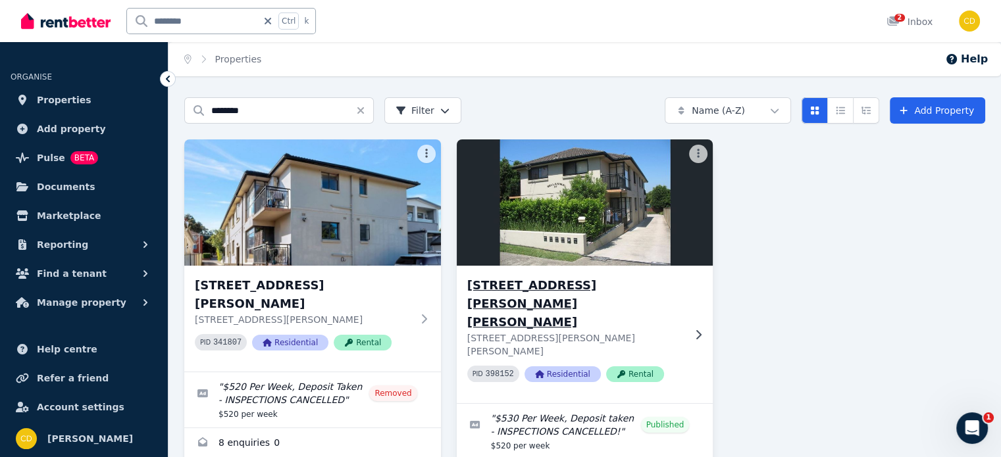
click at [589, 289] on h3 "[STREET_ADDRESS][PERSON_NAME][PERSON_NAME]" at bounding box center [575, 303] width 217 height 55
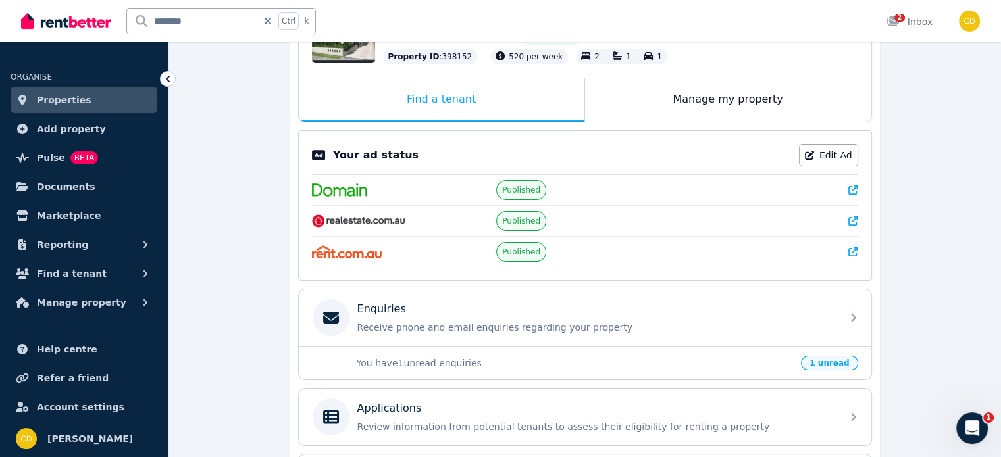
scroll to position [197, 0]
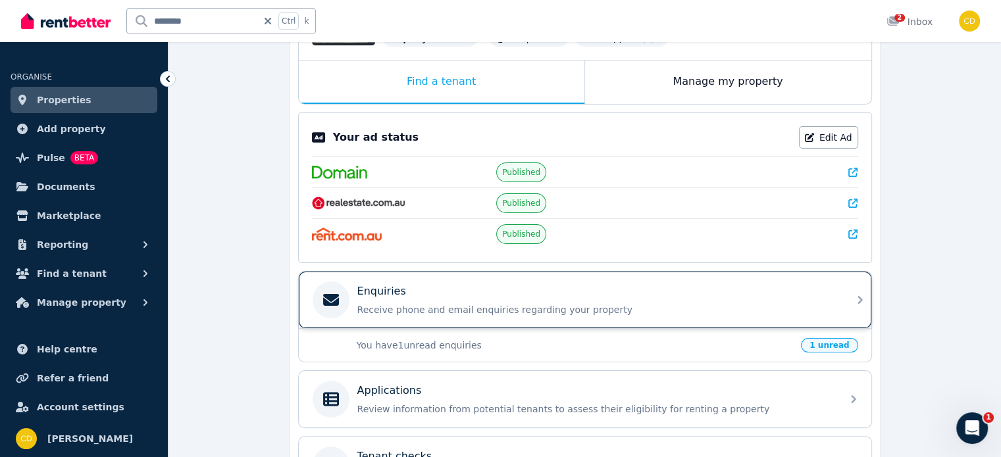
click at [771, 321] on div "Enquiries Receive phone and email enquiries regarding your property" at bounding box center [585, 300] width 573 height 57
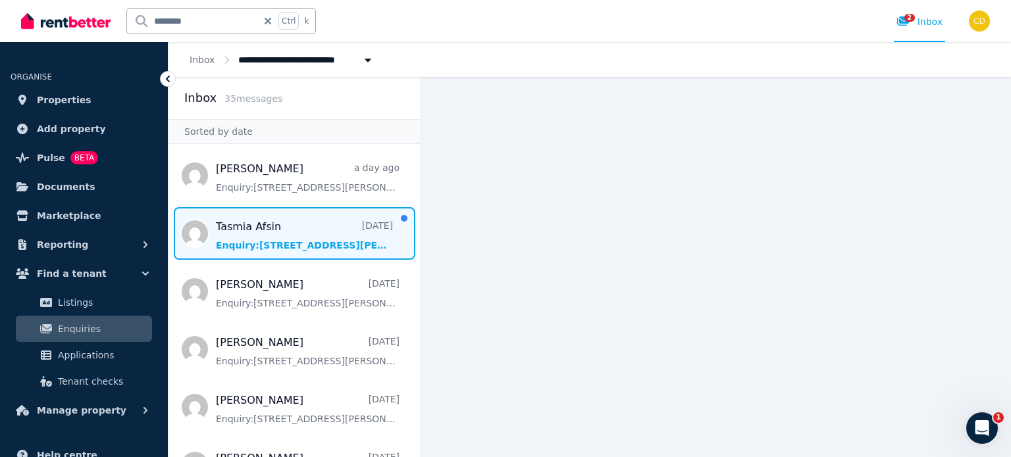
click at [324, 218] on span "Message list" at bounding box center [295, 233] width 252 height 53
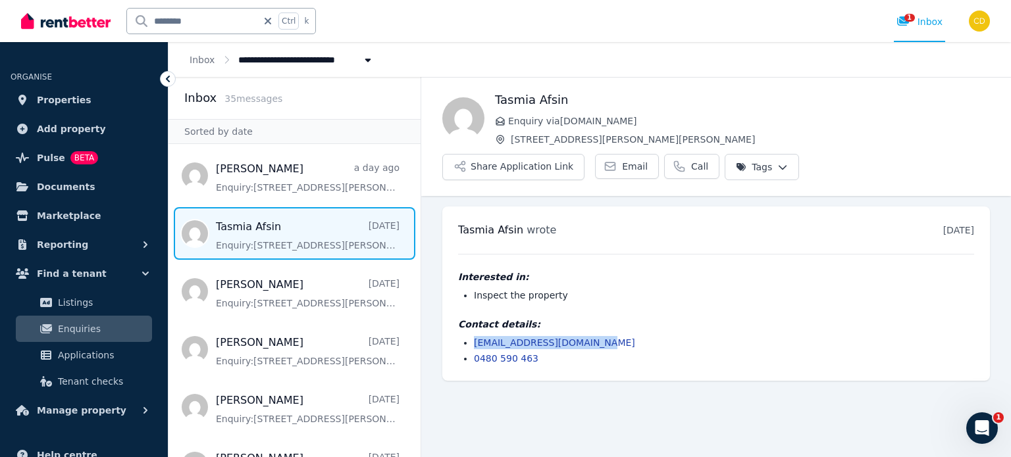
drag, startPoint x: 601, startPoint y: 301, endPoint x: 459, endPoint y: 310, distance: 141.8
click at [459, 336] on ul "[EMAIL_ADDRESS][DOMAIN_NAME] 0480 590 463" at bounding box center [716, 350] width 516 height 29
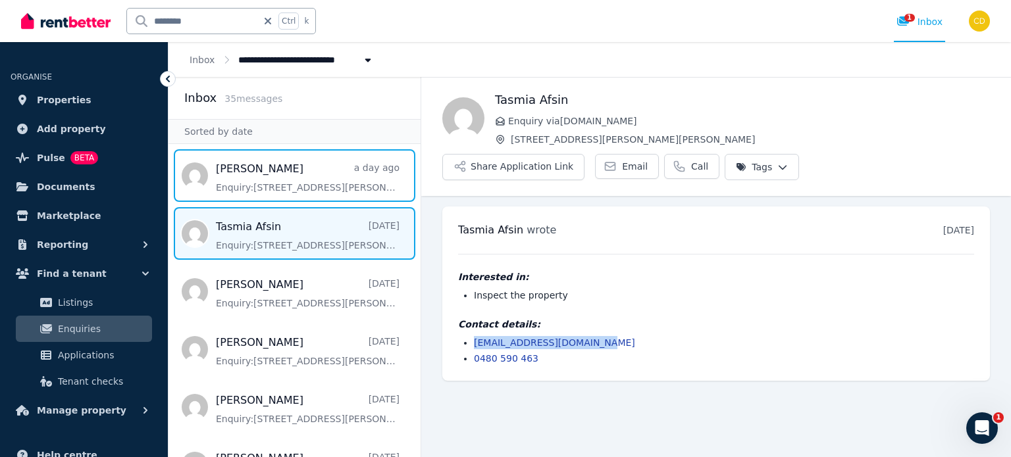
click at [308, 164] on span "Message list" at bounding box center [295, 175] width 252 height 53
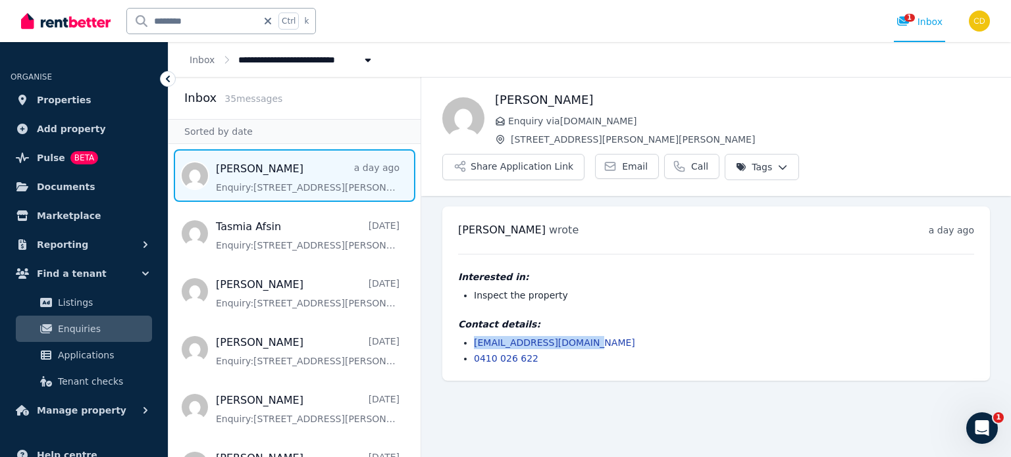
drag, startPoint x: 589, startPoint y: 309, endPoint x: 450, endPoint y: 305, distance: 138.9
click at [450, 305] on div "[PERSON_NAME] wrote a day ago 2:33 am [DATE][DATE] Interested in: Inspect the p…" at bounding box center [716, 294] width 548 height 174
click at [922, 11] on link "1 Inbox" at bounding box center [919, 21] width 51 height 42
